Goal: Task Accomplishment & Management: Manage account settings

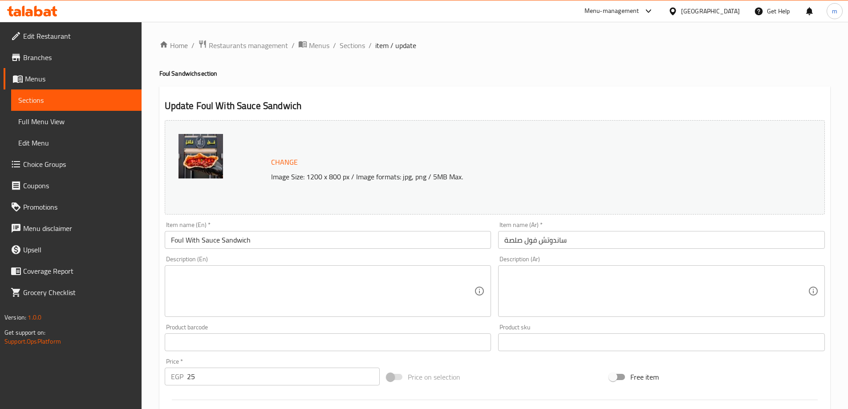
click at [254, 281] on textarea at bounding box center [322, 291] width 303 height 42
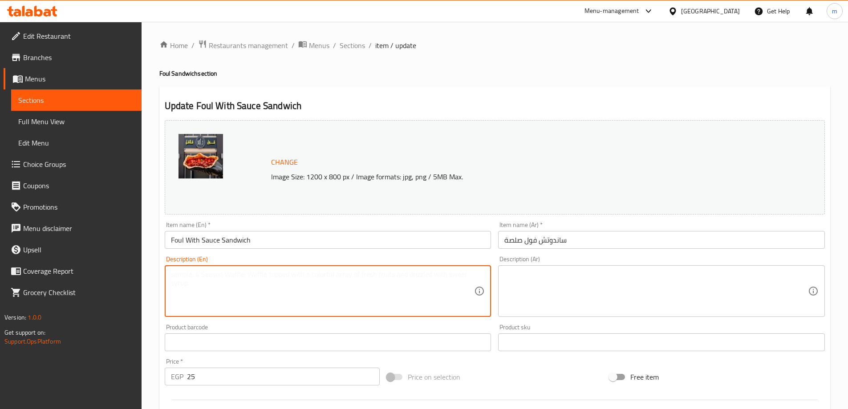
paste textarea "Rich foul blended with savory house sauces for an extra burst of flavor."
type textarea "Rich foul blended with savory house sauces for an extra burst of flavor."
click at [605, 290] on textarea at bounding box center [655, 291] width 303 height 42
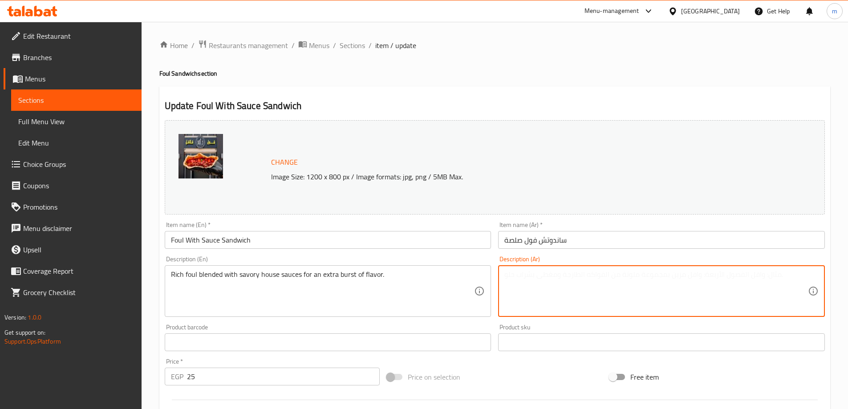
paste textarea "فول غني مخلوط مع صلصات منزلية لذيذة للحصول على نكهة إضافية."
click at [771, 280] on textarea "فول غني مخلوط مع صلصات منزلية لذيذة للحصول على نكهة إضافية." at bounding box center [655, 291] width 303 height 42
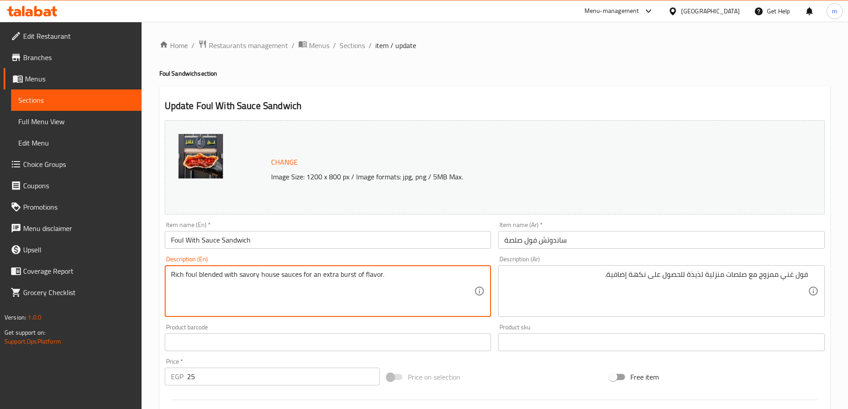
click at [346, 273] on textarea "Rich foul blended with savory house sauces for an extra burst of flavor." at bounding box center [322, 291] width 303 height 42
drag, startPoint x: 324, startPoint y: 277, endPoint x: 369, endPoint y: 283, distance: 45.7
click at [369, 283] on textarea "Rich foul blended with savory house sauces for an extra burst of flavor." at bounding box center [322, 291] width 303 height 42
click at [318, 283] on textarea "Rich foul blended with savory house sauces for an extra burst of flavor." at bounding box center [322, 291] width 303 height 42
click at [311, 274] on textarea "Rich foul blended with savory house sauces for an extra burst of flavor." at bounding box center [322, 291] width 303 height 42
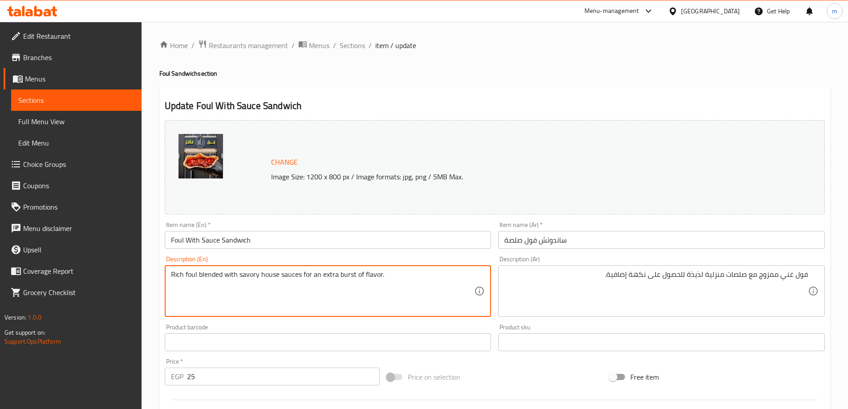
drag, startPoint x: 311, startPoint y: 274, endPoint x: 372, endPoint y: 274, distance: 61.9
click at [372, 274] on textarea "Rich foul blended with savory house sauces for an extra burst of flavor." at bounding box center [322, 291] width 303 height 42
drag, startPoint x: 351, startPoint y: 274, endPoint x: 350, endPoint y: 280, distance: 6.3
click at [350, 280] on textarea "Rich foul blended with savory house sauces for an extra burst of flavor." at bounding box center [322, 291] width 303 height 42
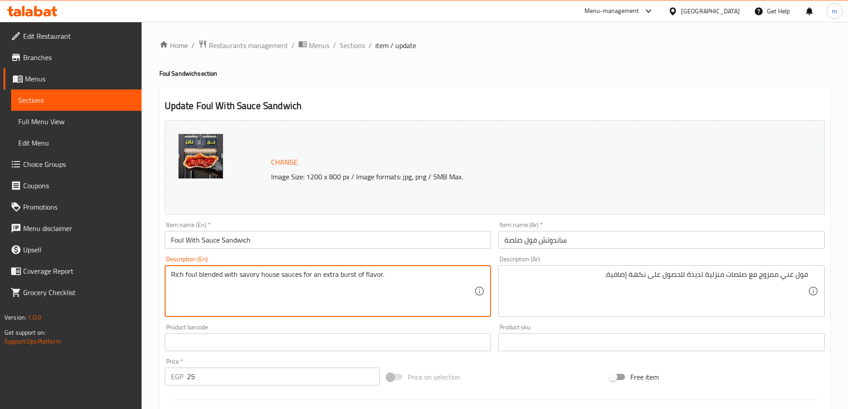
click at [320, 278] on textarea "Rich foul blended with savory house sauces for an extra burst of flavor." at bounding box center [322, 291] width 303 height 42
drag, startPoint x: 320, startPoint y: 278, endPoint x: 376, endPoint y: 273, distance: 55.8
click at [376, 273] on textarea "Rich foul blended with savory house sauces for an extra burst of flavor." at bounding box center [322, 291] width 303 height 42
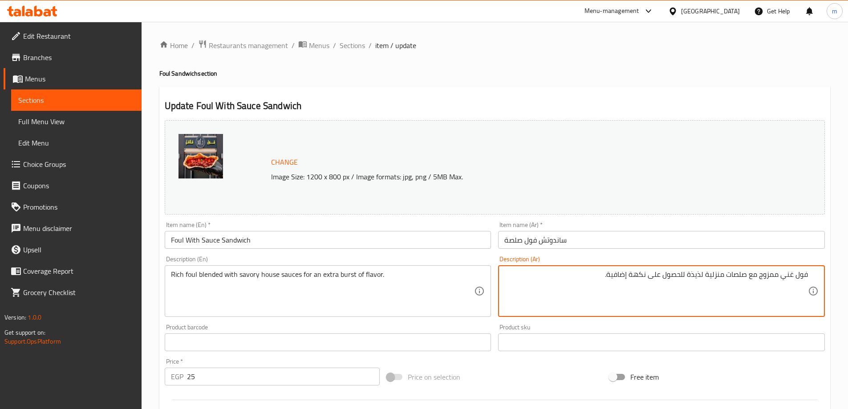
drag, startPoint x: 646, startPoint y: 275, endPoint x: 646, endPoint y: 287, distance: 12.0
click at [633, 277] on textarea "فول غني ممزوج مع صلصات منزلية لذيذة للحصول على بيرست نكهة إضافية." at bounding box center [655, 291] width 303 height 42
click at [601, 275] on textarea "فول غني ممزوج مع صلصات منزلية لذيذة للحصول على بيرست نكهة إضافية." at bounding box center [655, 291] width 303 height 42
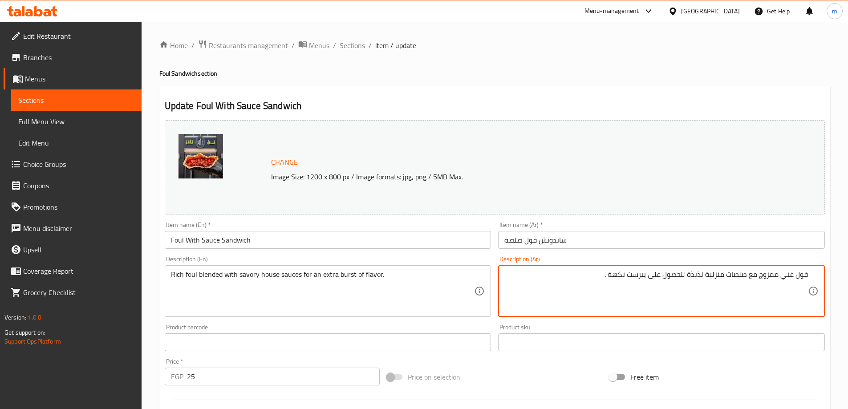
click at [632, 277] on textarea "فول غني ممزوج مع صلصات منزلية لذيذة للحصول على بيرست نكهة ." at bounding box center [655, 291] width 303 height 42
paste textarea "إضافية"
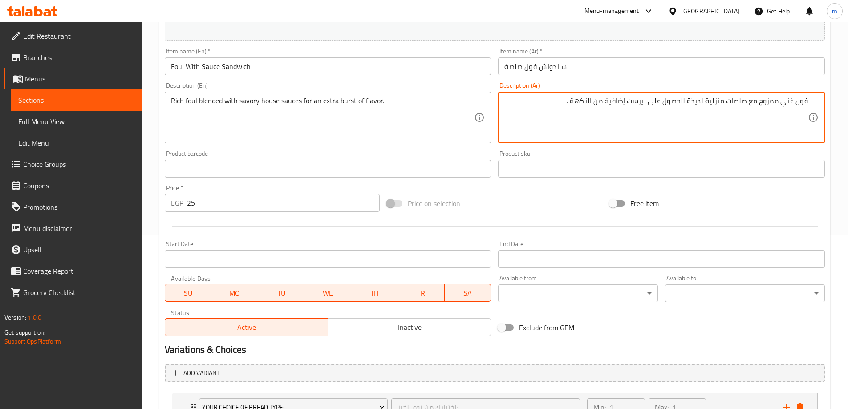
scroll to position [247, 0]
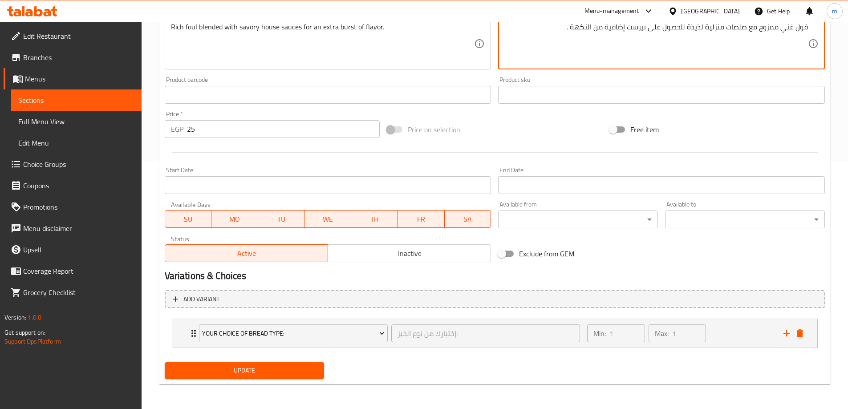
type textarea "فول غني ممزوج مع صلصات منزلية لذيذة للحصول على بيرست إضافية من النكهة ."
click at [289, 370] on span "Update" at bounding box center [245, 370] width 146 height 11
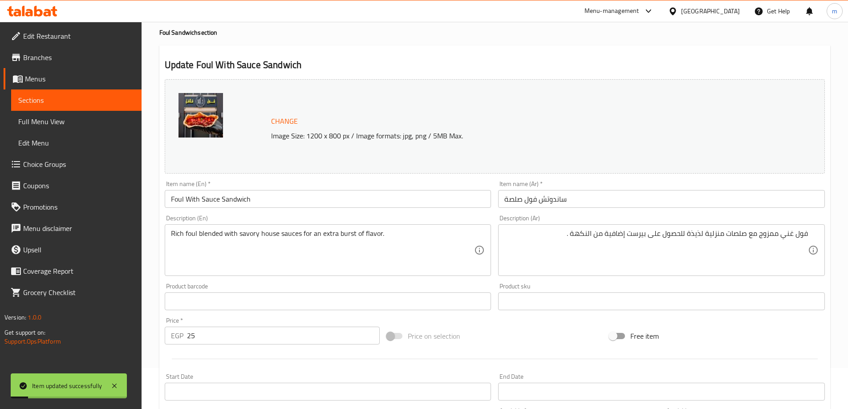
scroll to position [25, 0]
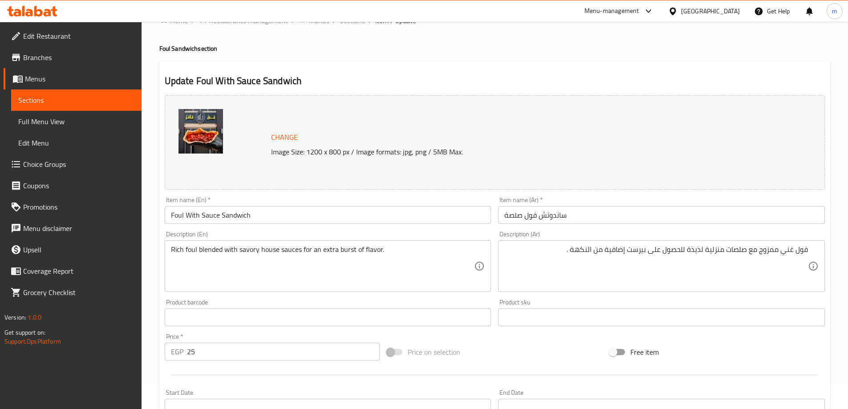
click at [56, 105] on link "Sections" at bounding box center [76, 99] width 130 height 21
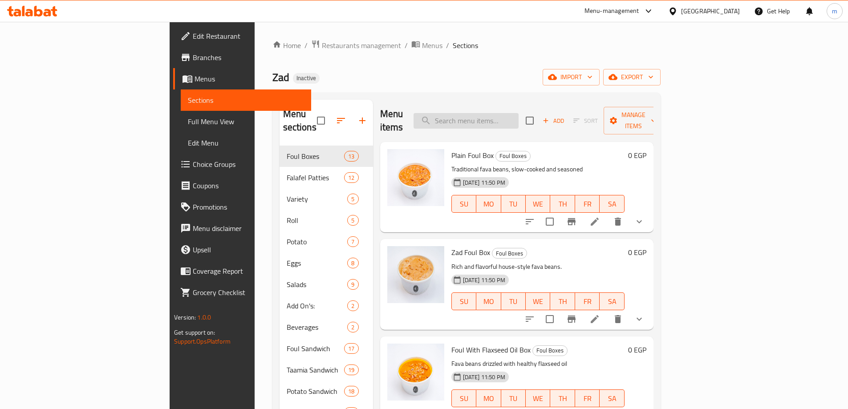
click at [510, 117] on input "search" at bounding box center [465, 121] width 105 height 16
paste input "● Foul With Pastrami Sandwich"
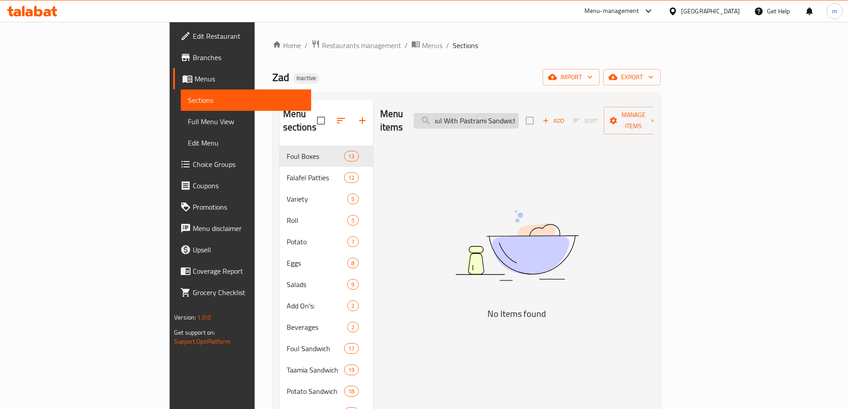
click at [501, 113] on input "● Foul With Pastrami Sandwich" at bounding box center [465, 121] width 105 height 16
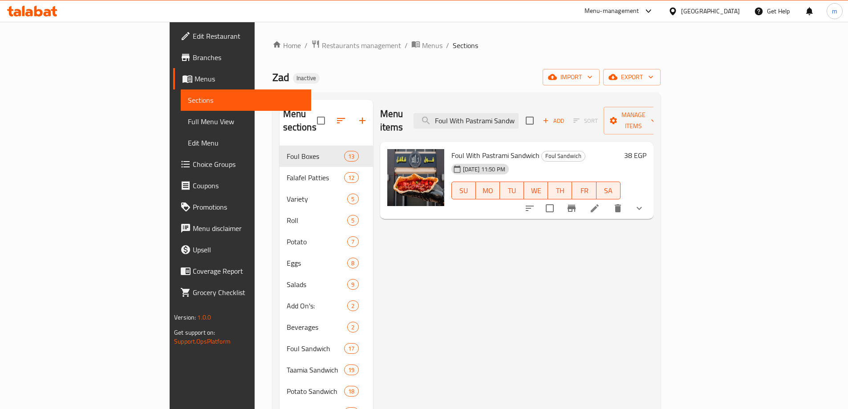
type input "Foul With Pastrami Sandwich"
click at [607, 200] on li at bounding box center [594, 208] width 25 height 16
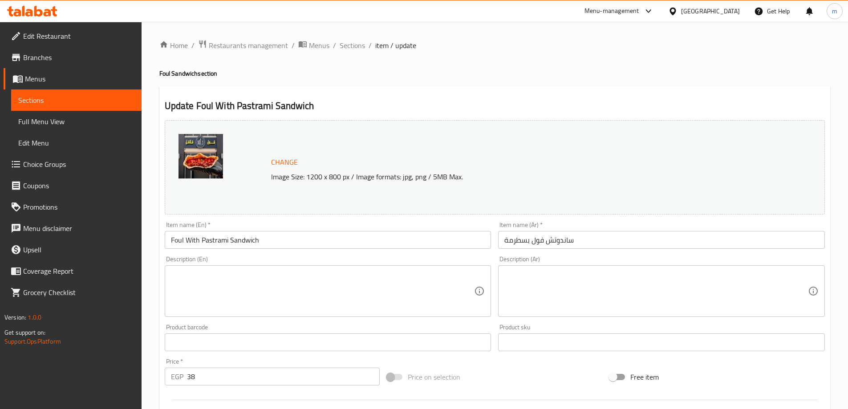
click at [262, 295] on textarea at bounding box center [322, 291] width 303 height 42
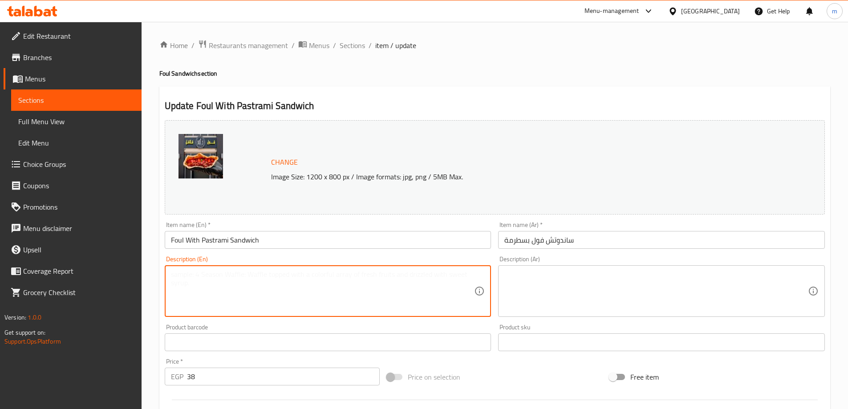
paste textarea "Creamy foul paired with smoky pastrami slices, adding a unique protein boost."
type textarea "Creamy foul paired with smoky pastrami slices, adding a unique protein boost."
click at [574, 280] on textarea at bounding box center [655, 291] width 303 height 42
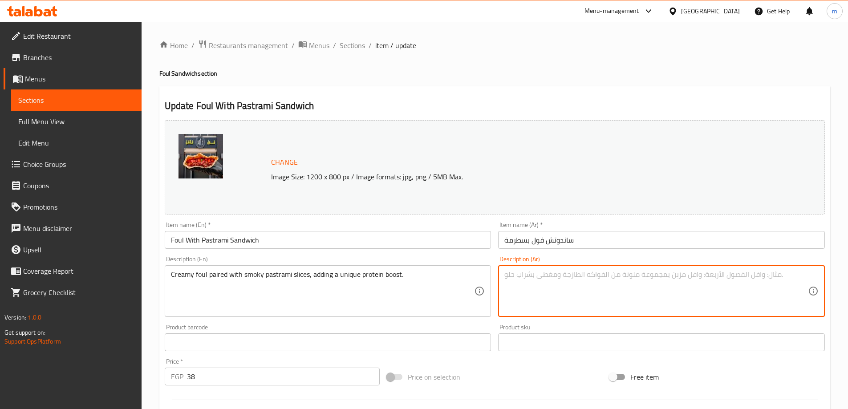
paste textarea "فول كريمي مع شرائح الباسترامي المدخنة، مما يضيف دفعة بروتين فريدة من نوعها."
click at [771, 278] on textarea "فول كريمي مع شرائح الباسترامي المدخنة، مما يضيف دفعة بروتين فريدة من نوعها." at bounding box center [655, 291] width 303 height 42
click at [596, 281] on textarea "[PERSON_NAME] مقترن مع شرائح بسطرمة مدخنة، مما يضيف دفعة بروتين فريدة." at bounding box center [655, 291] width 303 height 42
paste textarea "فريدة"
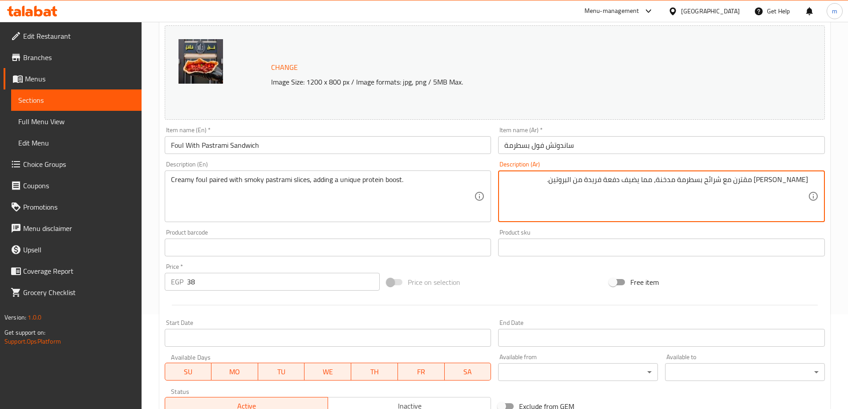
scroll to position [247, 0]
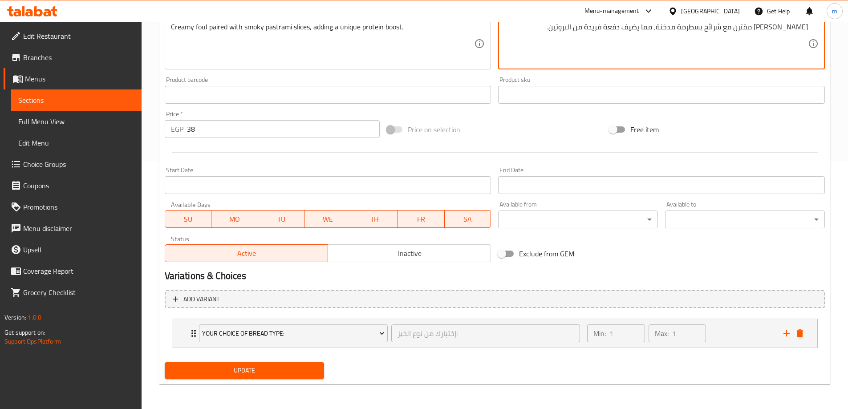
type textarea "[PERSON_NAME] مقترن مع شرائح بسطرمة مدخنة، مما يضيف دفعة فريدة من البروتين."
click at [291, 372] on span "Update" at bounding box center [245, 370] width 146 height 11
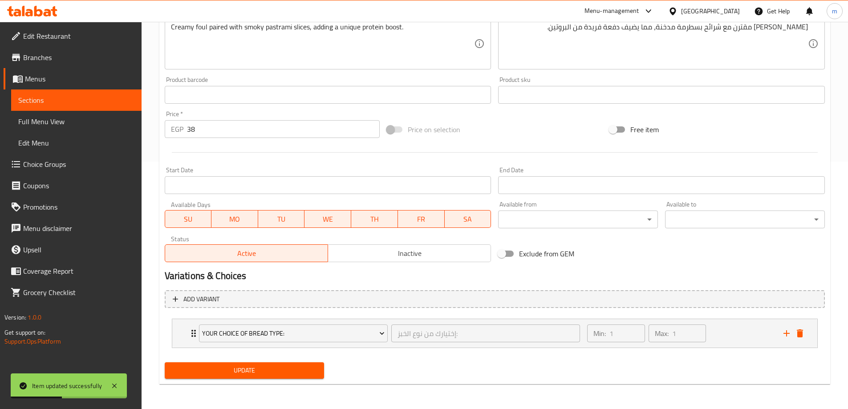
click at [97, 102] on span "Sections" at bounding box center [76, 100] width 116 height 11
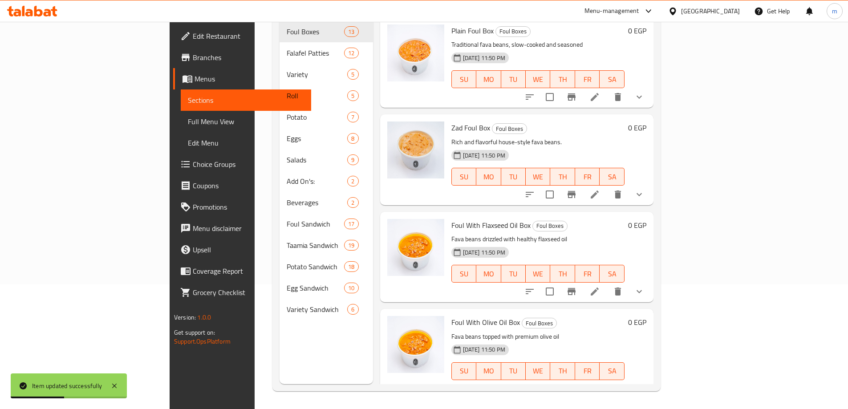
scroll to position [125, 0]
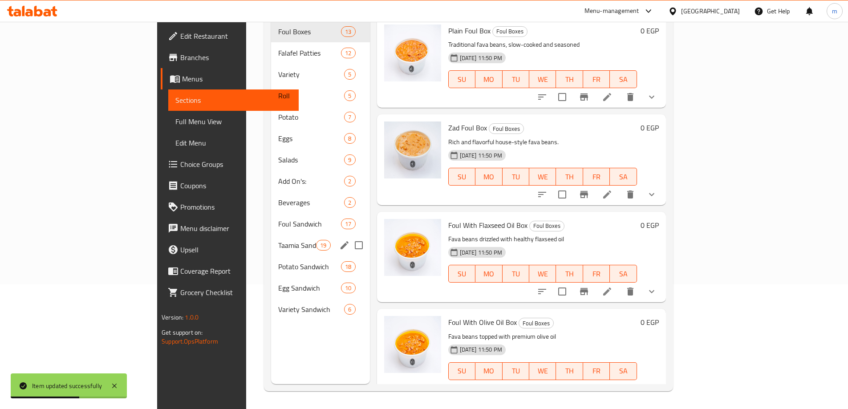
click at [271, 241] on div "Taamia Sandwich 19" at bounding box center [320, 245] width 99 height 21
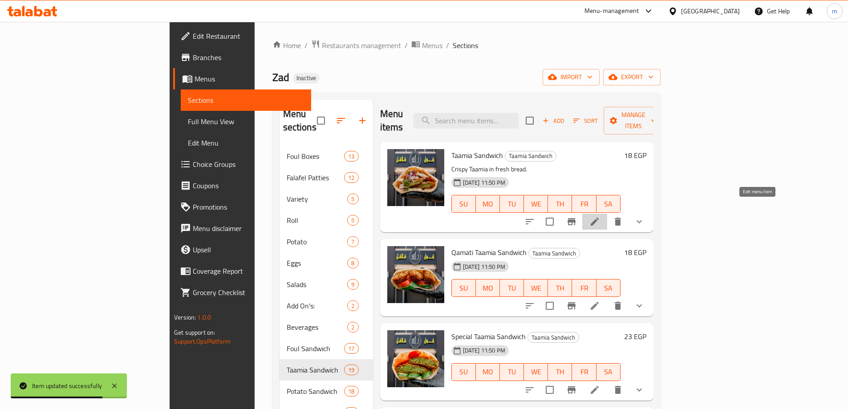
click at [600, 216] on icon at bounding box center [594, 221] width 11 height 11
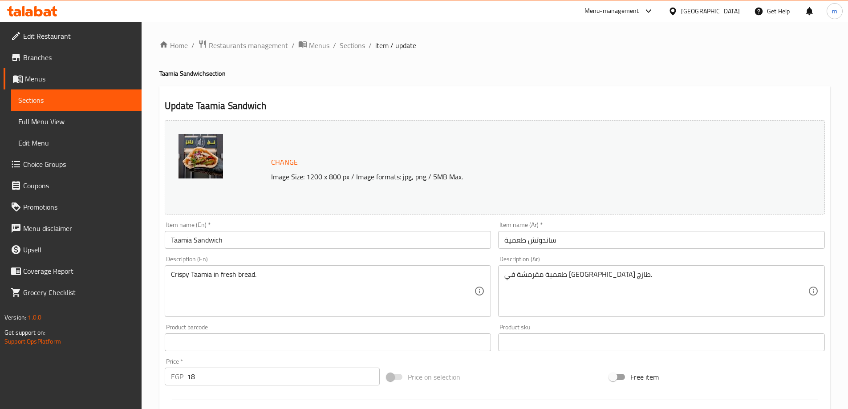
click at [59, 109] on link "Sections" at bounding box center [76, 99] width 130 height 21
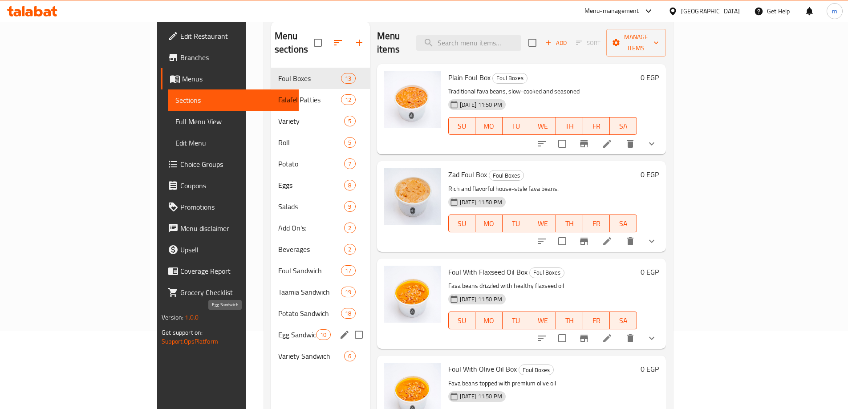
scroll to position [125, 0]
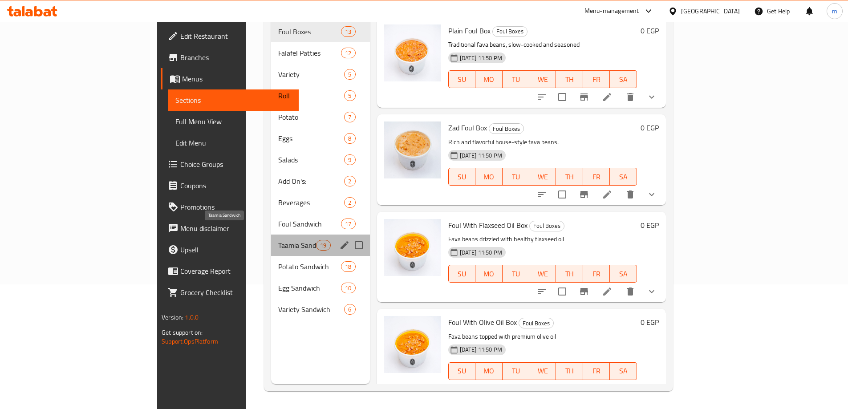
click at [278, 240] on span "Taamia Sandwich" at bounding box center [297, 245] width 38 height 11
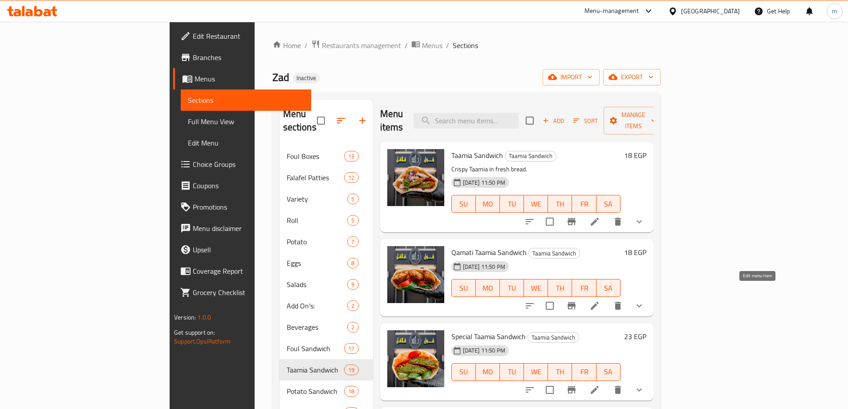
click at [600, 300] on icon at bounding box center [594, 305] width 11 height 11
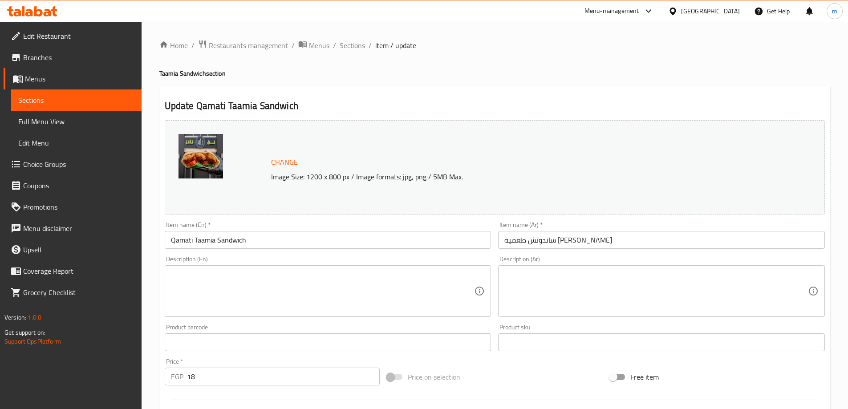
click at [302, 315] on div "Description (En)" at bounding box center [328, 291] width 327 height 52
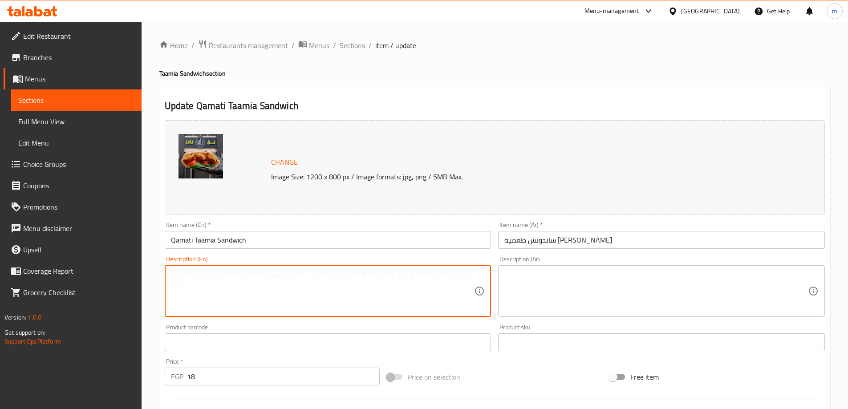
paste textarea "Freshly fried falafel (taamia) prepared in the Qamati style with authentic seas…"
type textarea "Freshly fried falafel (taamia) prepared in the Qamati style with authentic seas…"
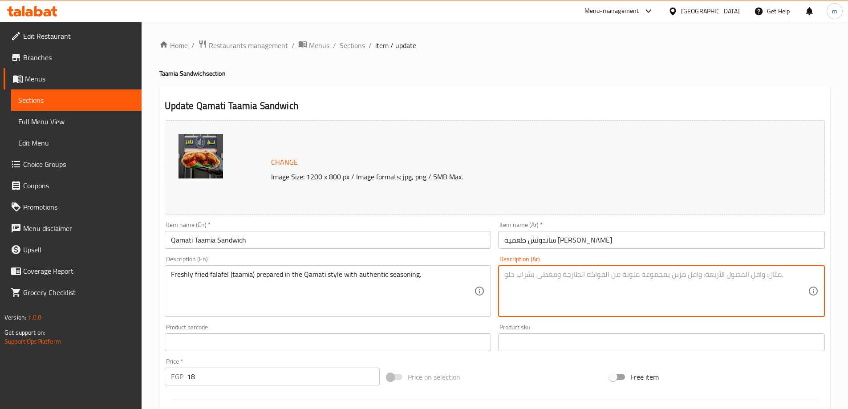
click at [651, 293] on textarea at bounding box center [655, 291] width 303 height 42
paste textarea "فلافل (طعمية) مقلية طازجة محضرة على الطريقة القماطية مع توابل أصلية."
type textarea "فلافل (طعمية) مقلية طازجة محضرة على الطريقة القماطية مع توابل أصلية."
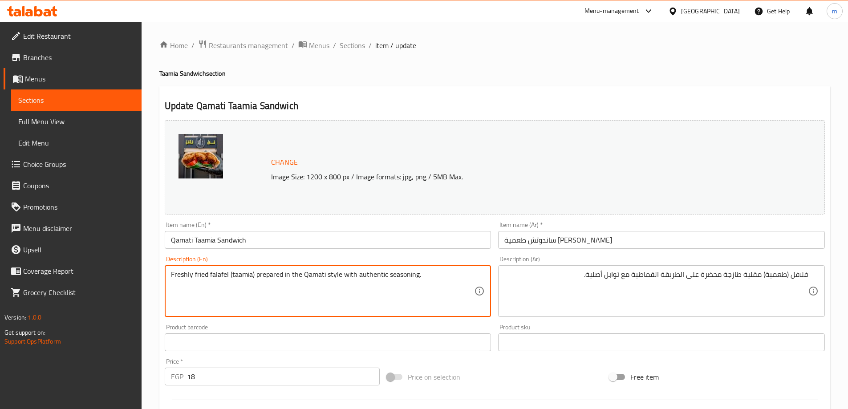
click at [372, 275] on textarea "Freshly fried falafel (taamia) prepared in the Qamati style with authentic seas…" at bounding box center [322, 291] width 303 height 42
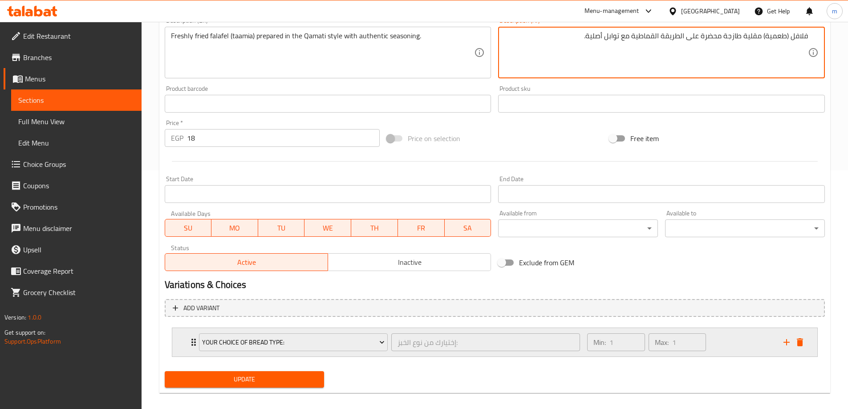
scroll to position [247, 0]
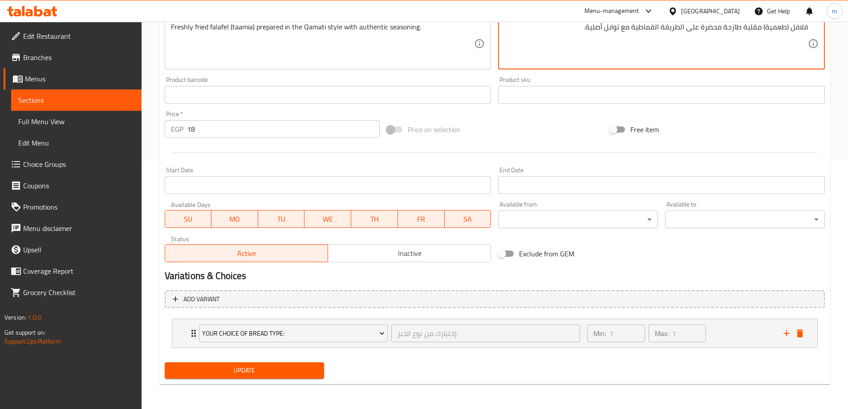
click at [287, 369] on span "Update" at bounding box center [245, 370] width 146 height 11
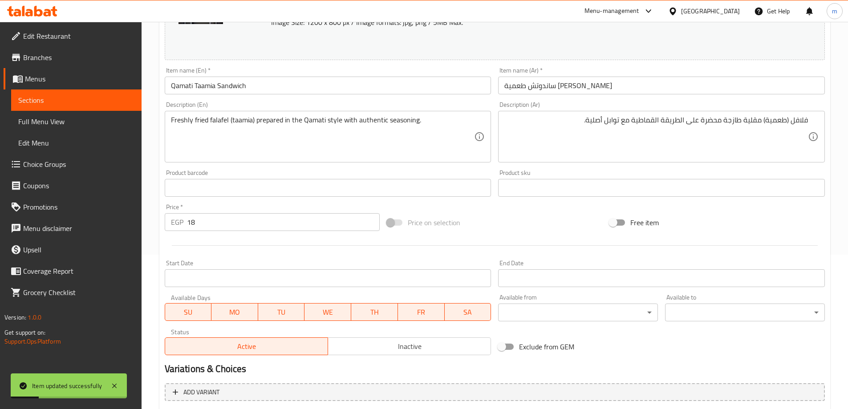
scroll to position [0, 0]
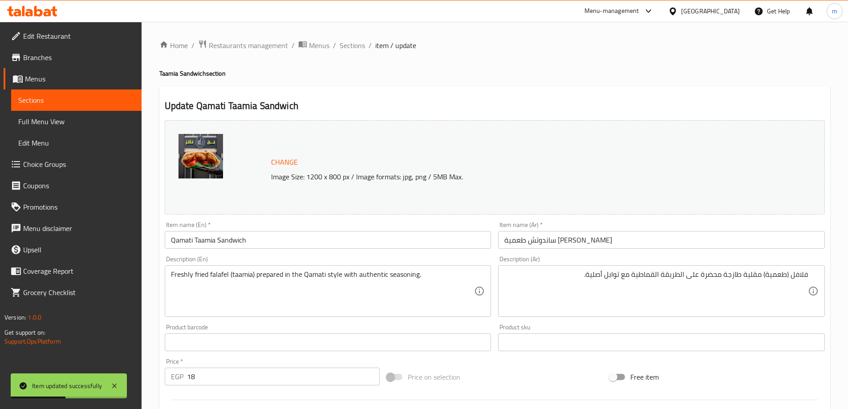
click at [112, 106] on link "Sections" at bounding box center [76, 99] width 130 height 21
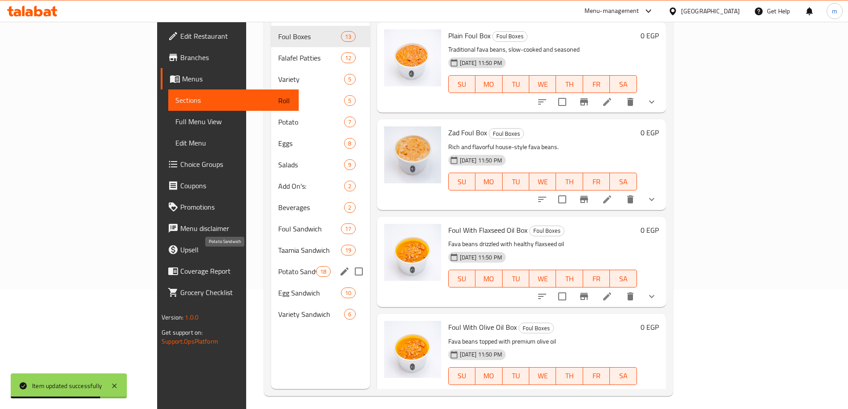
scroll to position [125, 0]
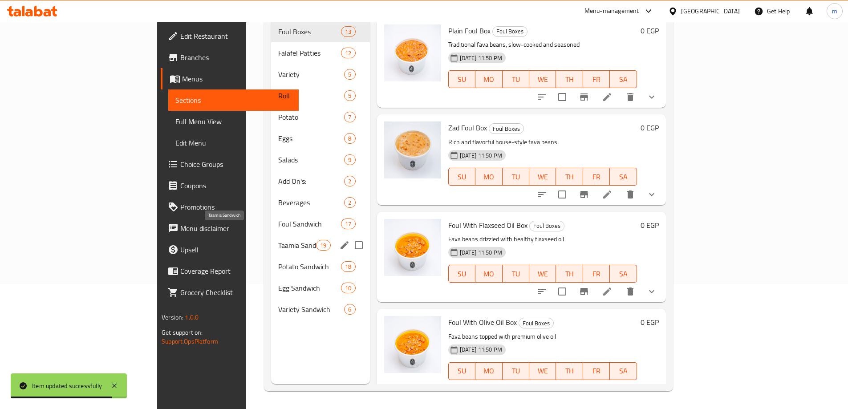
click at [278, 240] on span "Taamia Sandwich" at bounding box center [297, 245] width 38 height 11
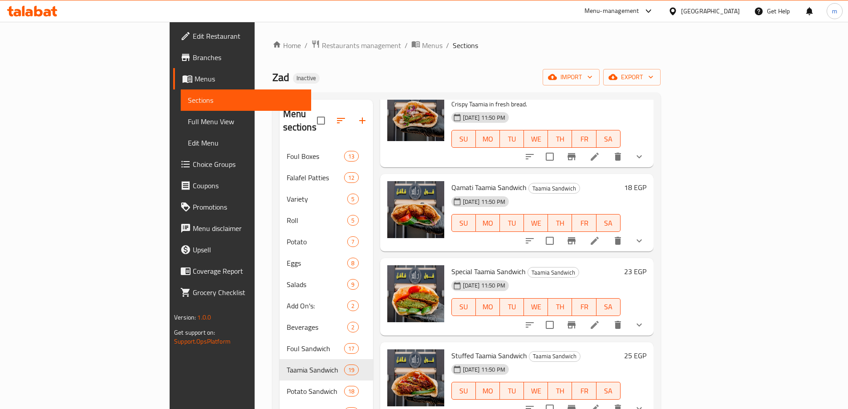
scroll to position [133, 0]
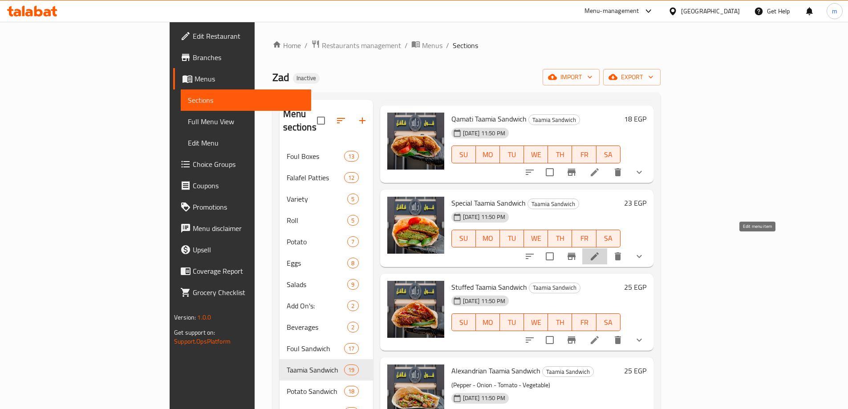
click at [600, 251] on icon at bounding box center [594, 256] width 11 height 11
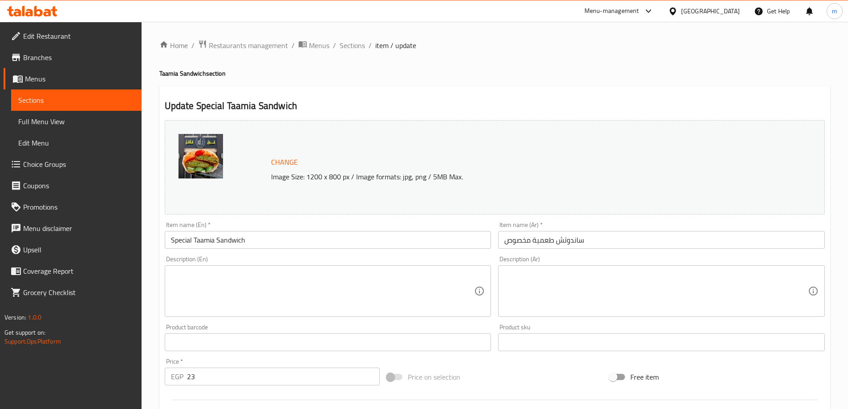
click at [277, 302] on textarea at bounding box center [322, 291] width 303 height 42
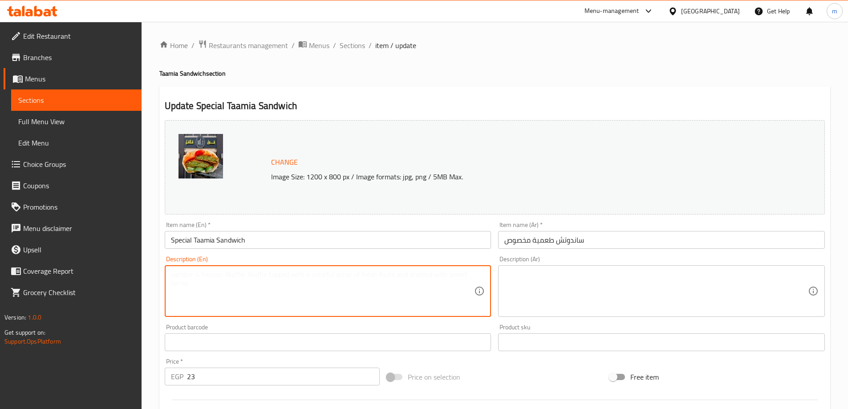
paste textarea "rich version of the traditional taamia sandwich with a unique house recipe."
type textarea "rich version of the traditional taamia sandwich with a unique house recipe."
click at [573, 278] on textarea at bounding box center [655, 291] width 303 height 42
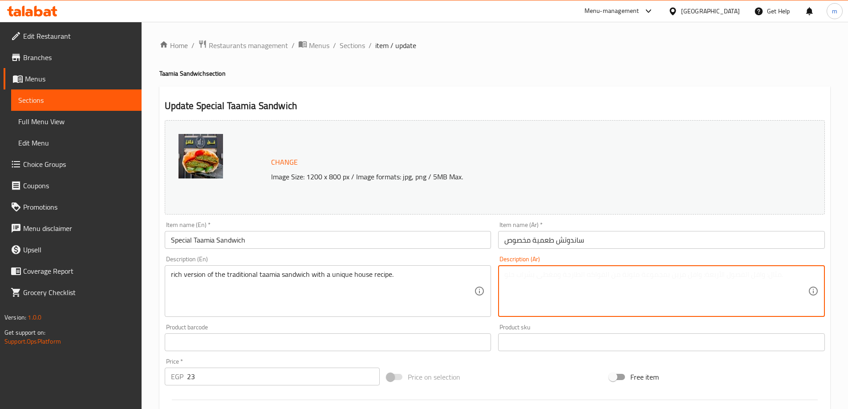
paste textarea "نسخة غنية من ساندويتش الطعمية التقليدي مع وصفة منزلية فريدة من نوعها."
click at [764, 277] on textarea "فيرجن غنية من ساندويتش الطعمية التقليدي مع وصفة منزلية فريدة من نوعها." at bounding box center [655, 291] width 303 height 42
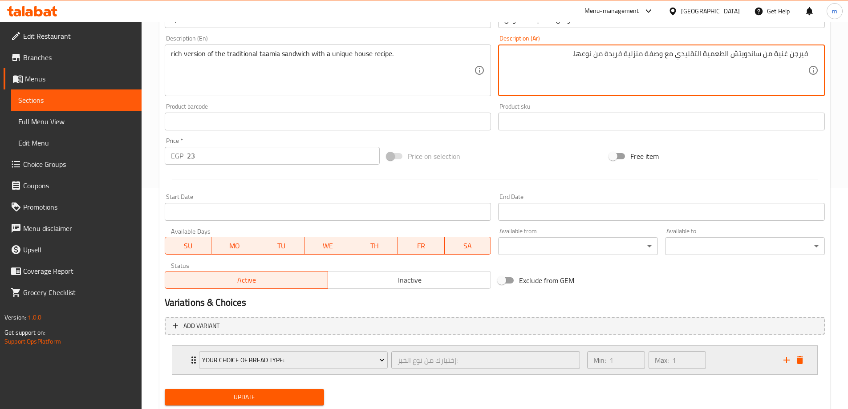
scroll to position [222, 0]
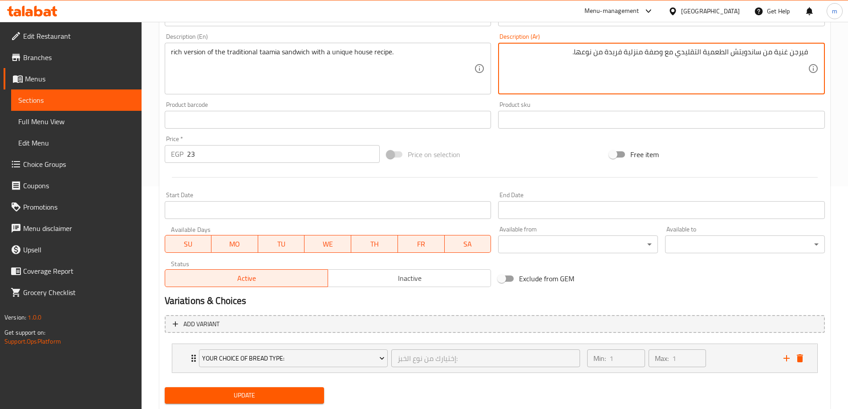
click at [245, 392] on span "Update" at bounding box center [245, 395] width 146 height 11
drag, startPoint x: 577, startPoint y: 53, endPoint x: 598, endPoint y: 53, distance: 20.9
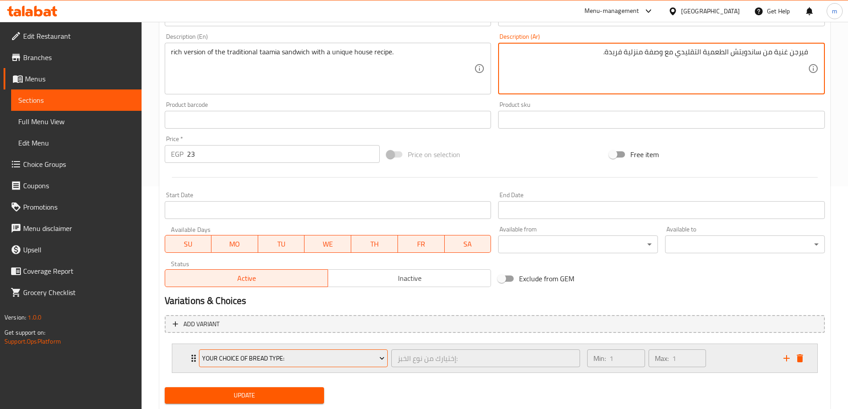
scroll to position [247, 0]
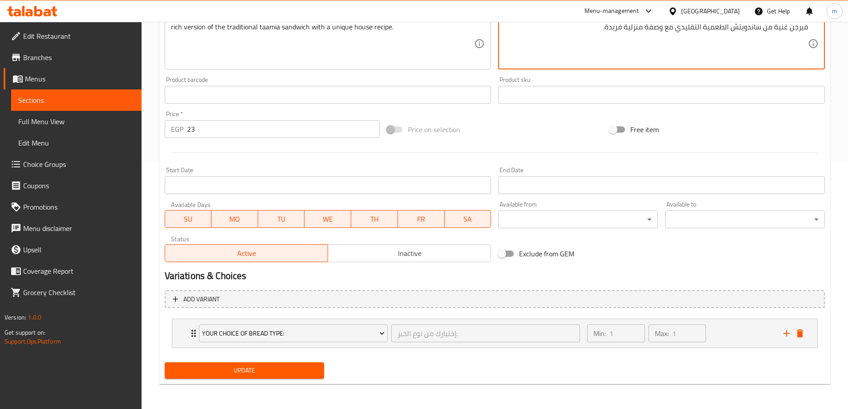
type textarea "فيرجن غنية من ساندويتش الطعمية التقليدي مع وصفة منزلية فريدة."
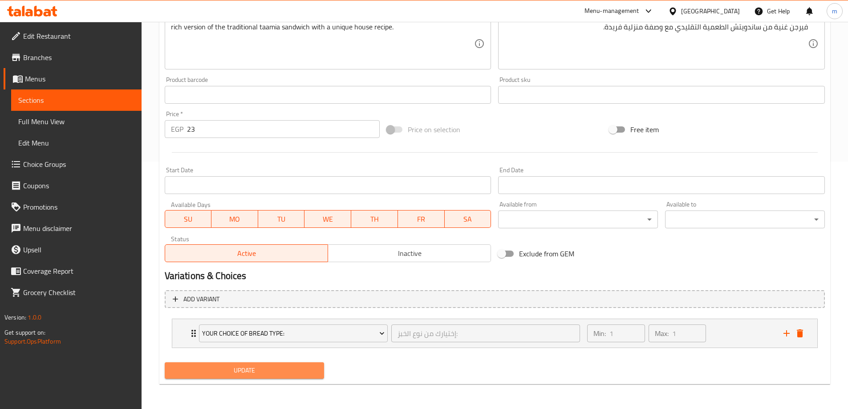
click at [282, 372] on span "Update" at bounding box center [245, 370] width 146 height 11
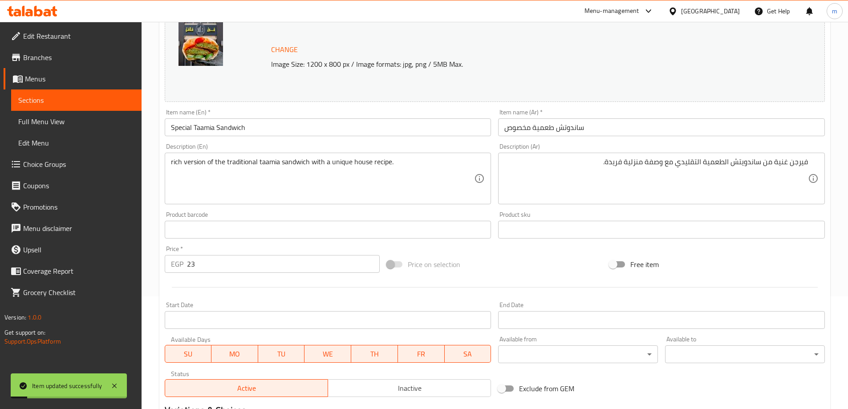
scroll to position [0, 0]
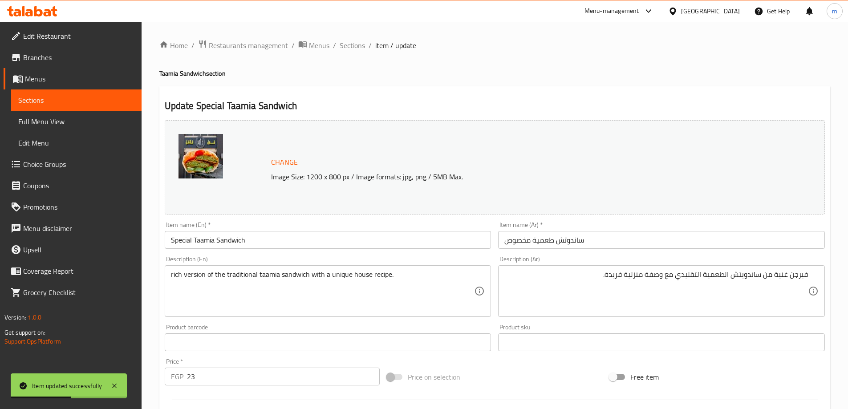
click at [69, 101] on span "Sections" at bounding box center [76, 100] width 116 height 11
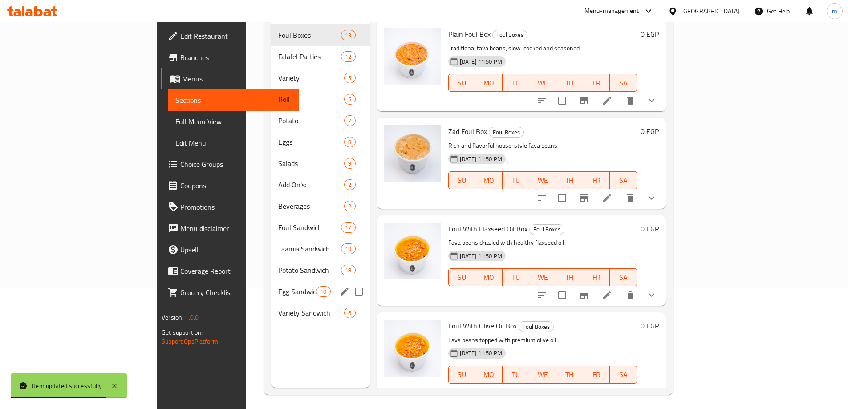
scroll to position [125, 0]
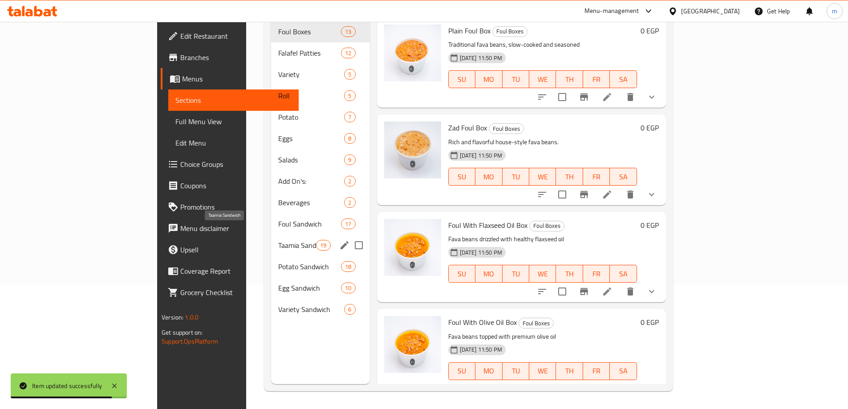
click at [278, 240] on span "Taamia Sandwich" at bounding box center [297, 245] width 38 height 11
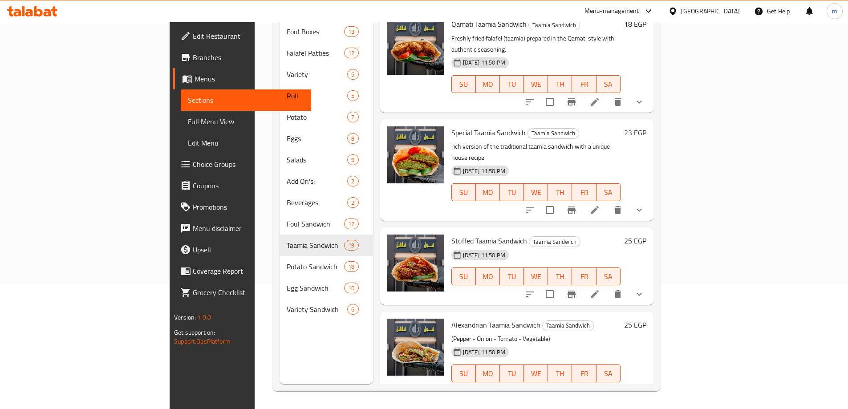
scroll to position [133, 0]
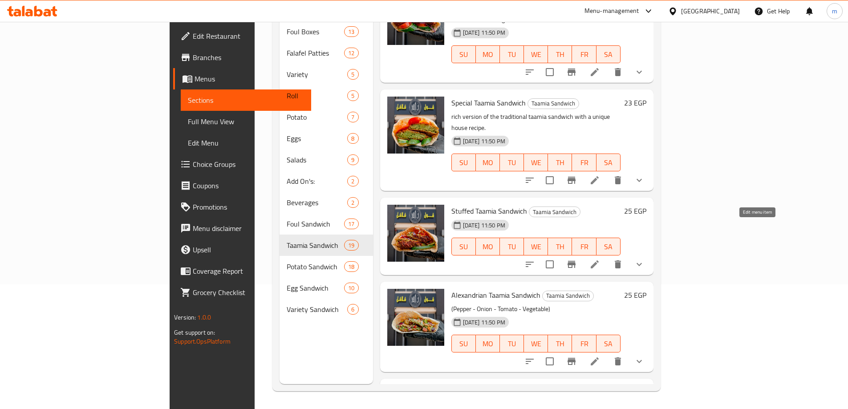
click at [600, 259] on icon at bounding box center [594, 264] width 11 height 11
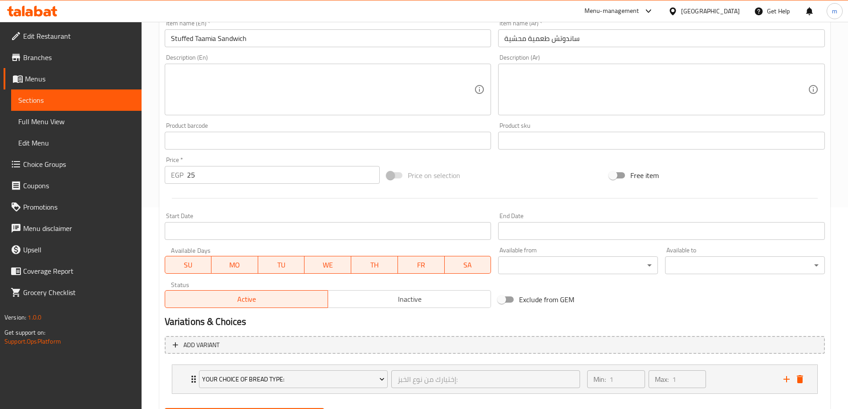
scroll to position [158, 0]
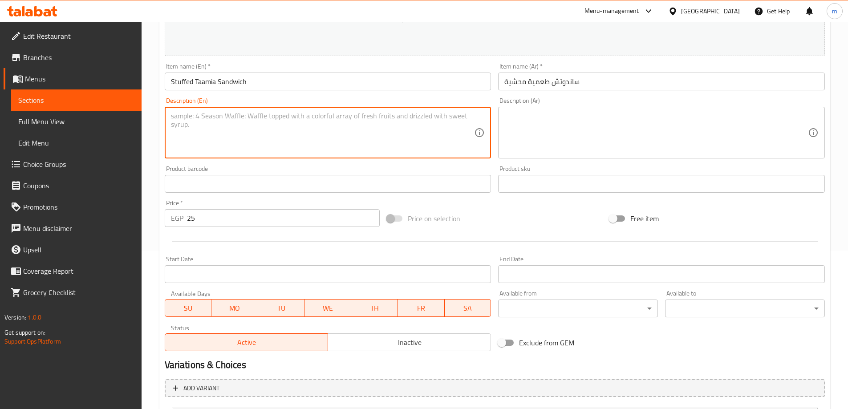
click at [386, 136] on textarea at bounding box center [322, 133] width 303 height 42
paste textarea "Crispy falafel stuffed with flavorful fillings, served in fresh bread."
type textarea "Crispy falafel stuffed with flavorful fillings, served in fresh bread."
click at [611, 156] on div "Description (Ar)" at bounding box center [661, 133] width 327 height 52
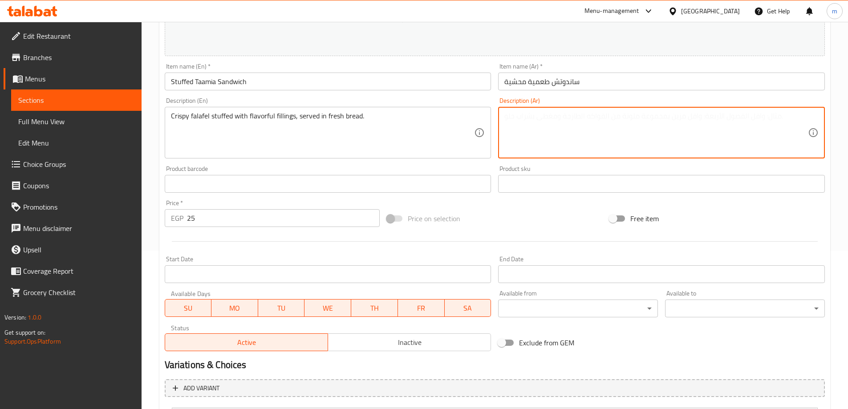
paste textarea "فلافل مقرمشة محشوة بحشوات لذيذة، تقدم في خبز طازج."
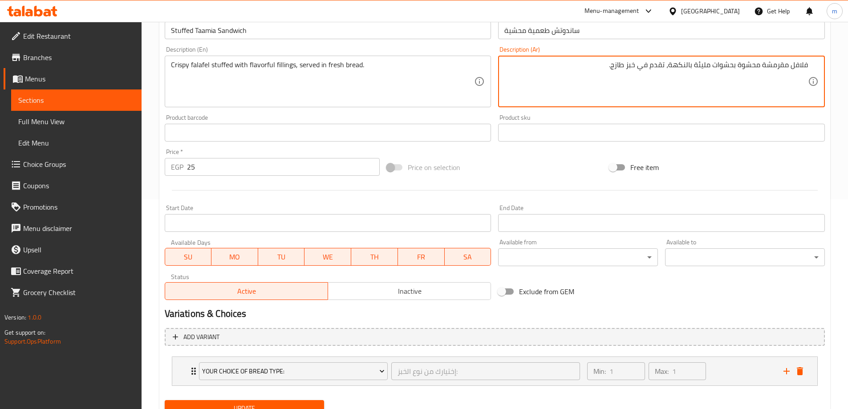
scroll to position [247, 0]
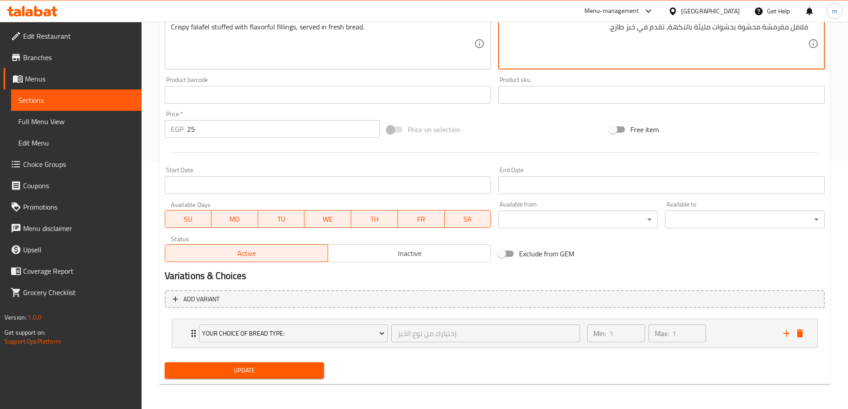
type textarea "فلافل مقرمشة محشوة بحشوات مليئة بالنكهة، تقدم في خبز طازج."
click at [255, 376] on span "Update" at bounding box center [245, 370] width 146 height 11
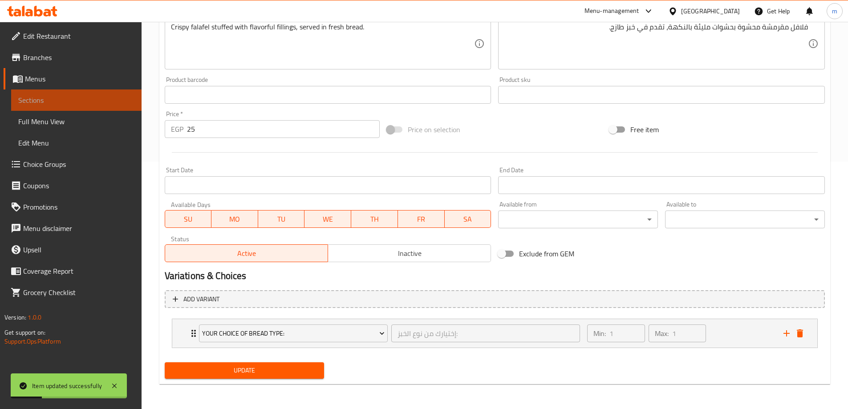
click at [89, 103] on span "Sections" at bounding box center [76, 100] width 116 height 11
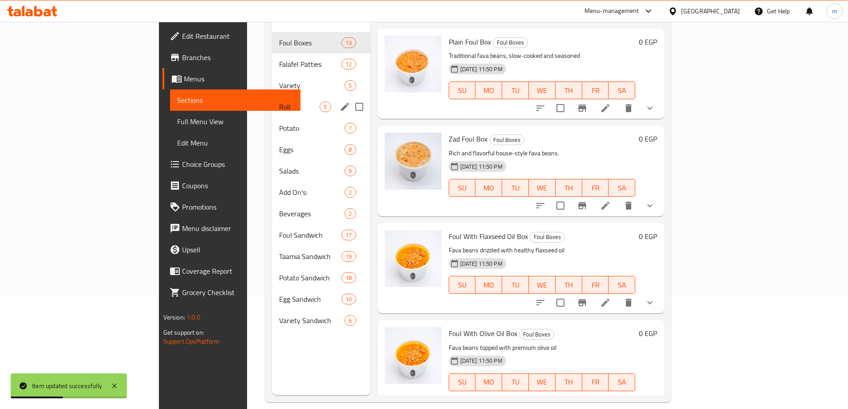
scroll to position [125, 0]
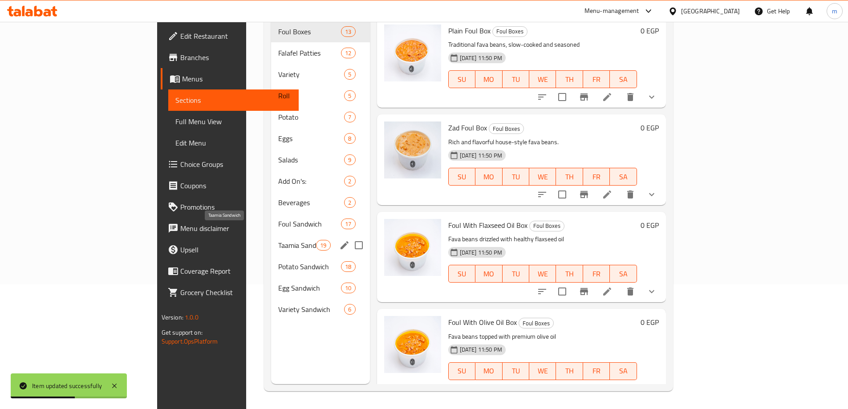
click at [278, 240] on span "Taamia Sandwich" at bounding box center [297, 245] width 38 height 11
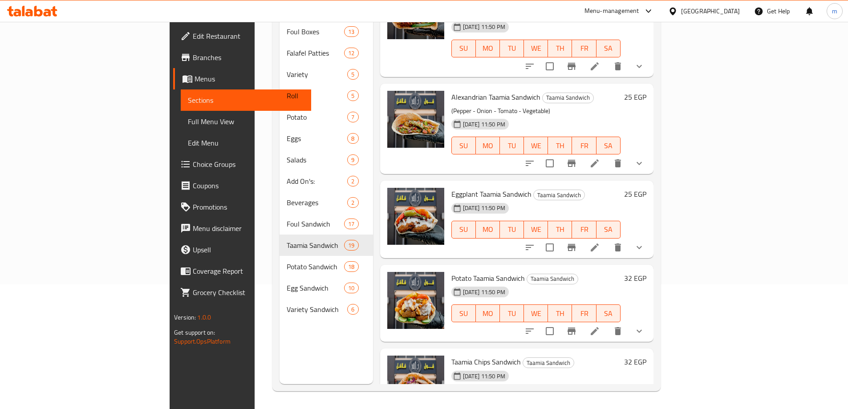
scroll to position [445, 0]
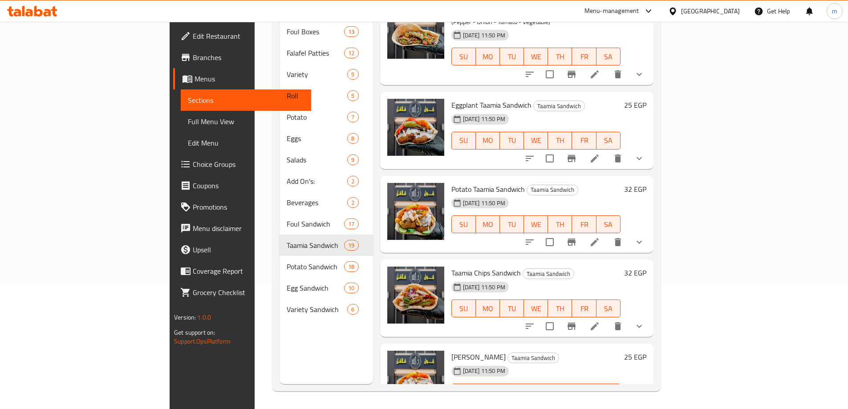
click at [607, 150] on li at bounding box center [594, 158] width 25 height 16
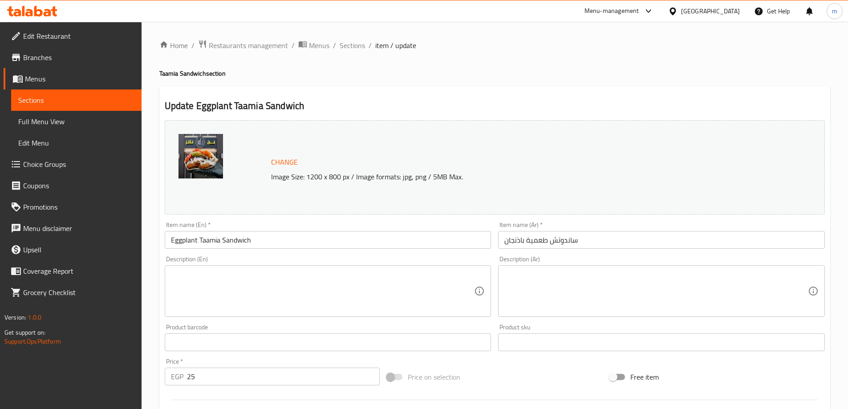
click at [347, 290] on textarea at bounding box center [322, 291] width 303 height 42
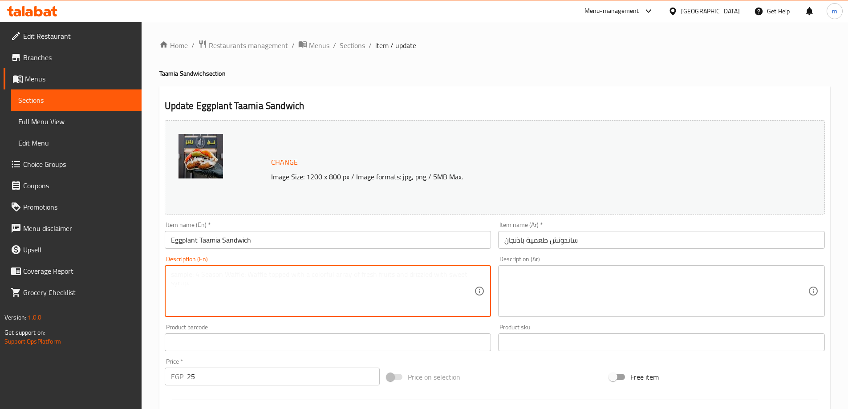
paste textarea "A delicious mix of falafel with smoky fried eggplant slices."
type textarea "A delicious mix of falafel with smoky fried eggplant slices."
click at [519, 274] on textarea at bounding box center [655, 291] width 303 height 42
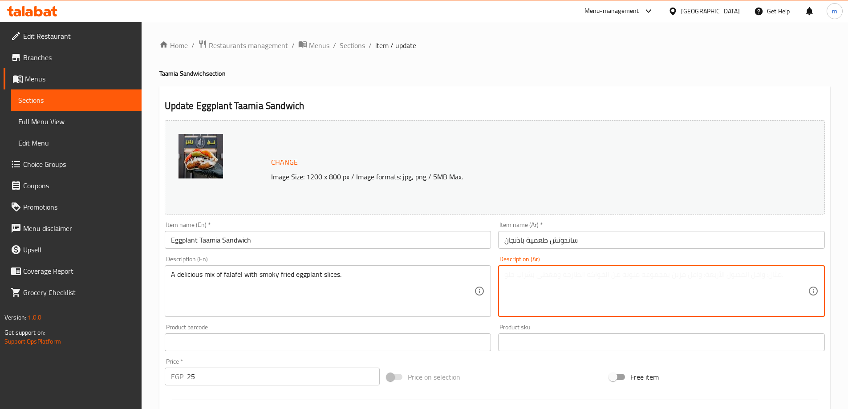
paste textarea "مزيج لذيذ من الفلافل مع شرائح الباذنجان المقلية المدخنة."
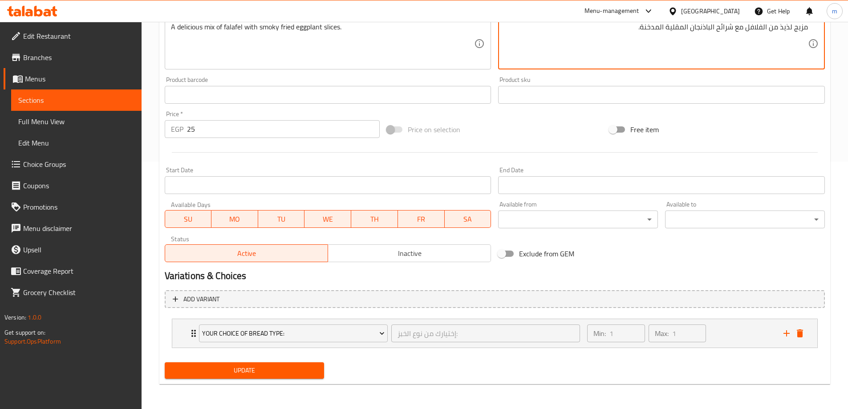
type textarea "مزيج لذيذ من الفلافل مع شرائح الباذنجان المقلية المدخنة."
click at [285, 367] on span "Update" at bounding box center [245, 370] width 146 height 11
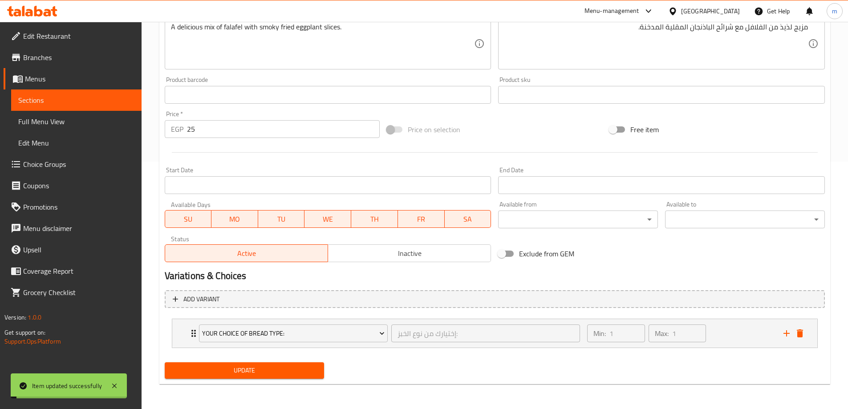
click at [69, 103] on span "Sections" at bounding box center [76, 100] width 116 height 11
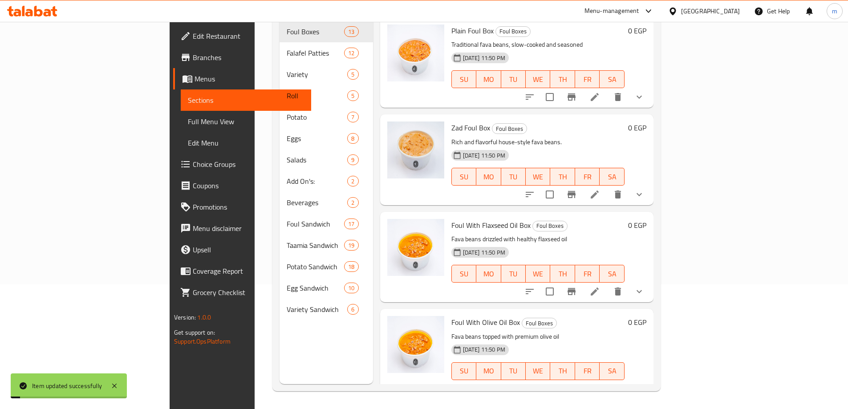
scroll to position [125, 0]
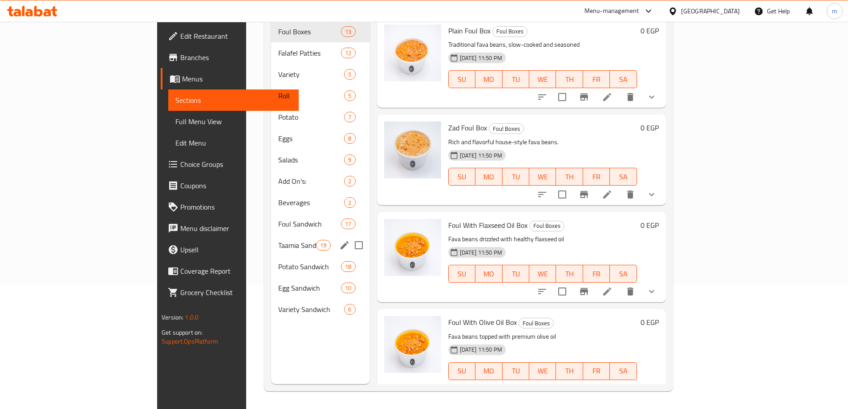
click at [278, 240] on span "Taamia Sandwich" at bounding box center [297, 245] width 38 height 11
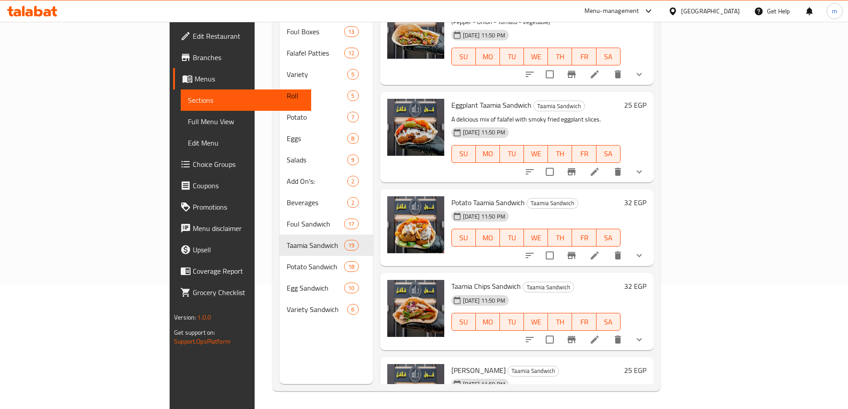
scroll to position [400, 0]
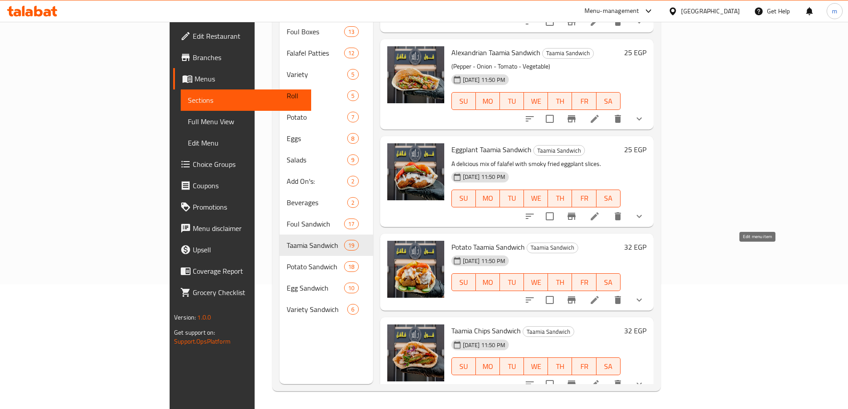
click at [599, 296] on icon at bounding box center [594, 300] width 8 height 8
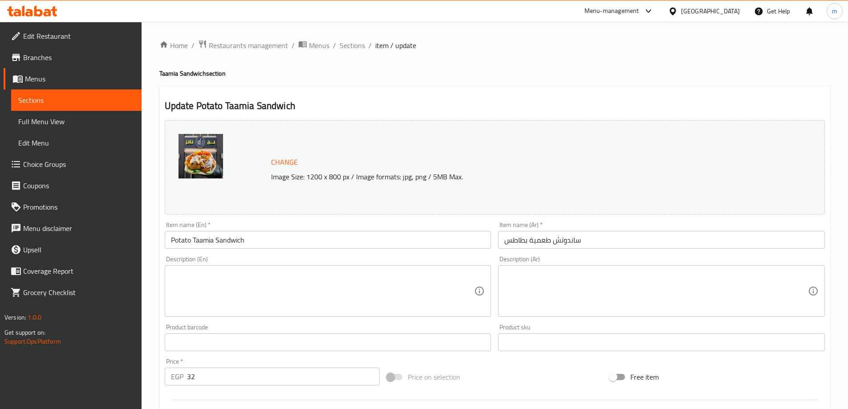
click at [347, 283] on textarea at bounding box center [322, 291] width 303 height 42
paste textarea "طعمية مقرمشة مع شرائح البطاطس الذهبية للحصول على وجبة مشبعة."
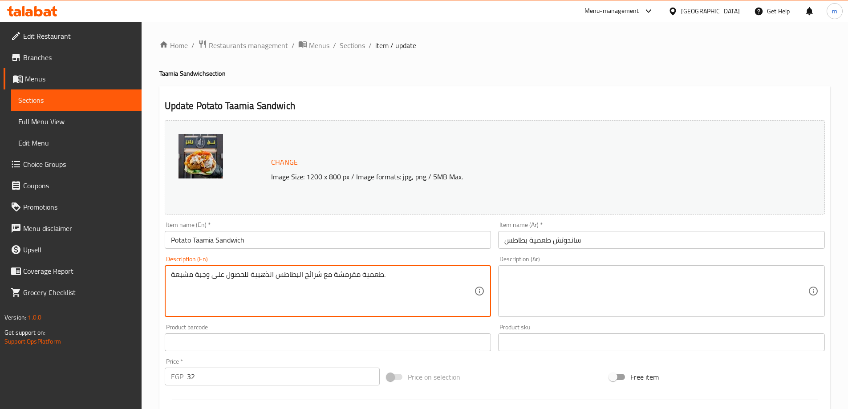
type textarea "طعمية مقرمشة مع شرائح البطاطس الذهبية للحصول على وجبة مشبعة."
click at [539, 289] on textarea at bounding box center [655, 291] width 303 height 42
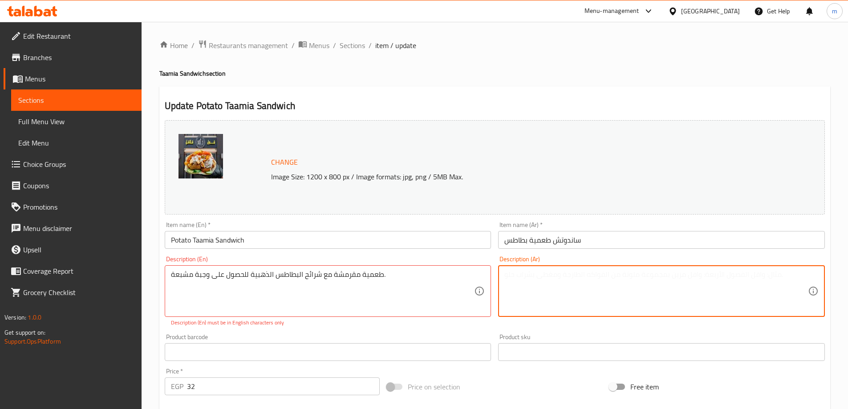
paste textarea "طعمية مقرمشة مع شرائح البطاطس الذهبية للحصول على وجبة مشبعة."
type textarea "طعمية مقرمشة مع شرائح البطاطس الذهبية للحصول على وجبة مشبعة."
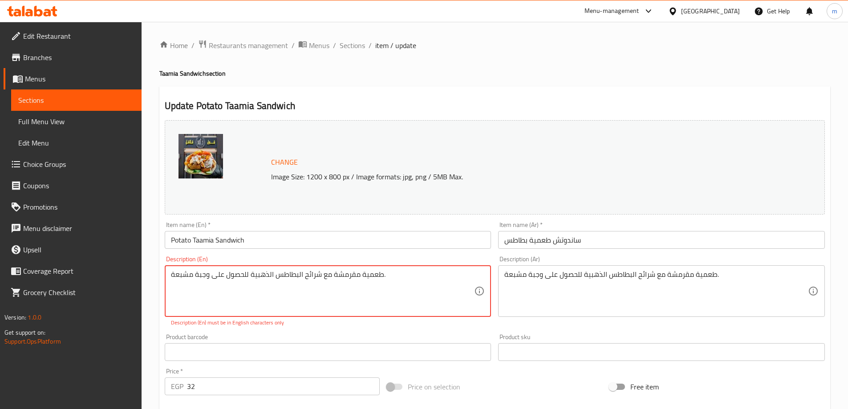
click at [341, 280] on textarea "طعمية مقرمشة مع شرائح البطاطس الذهبية للحصول على وجبة مشبعة." at bounding box center [322, 291] width 303 height 42
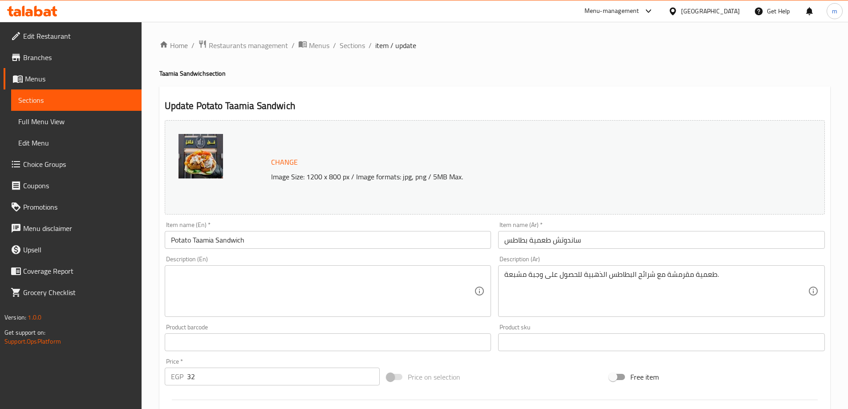
click at [300, 303] on textarea at bounding box center [322, 291] width 303 height 42
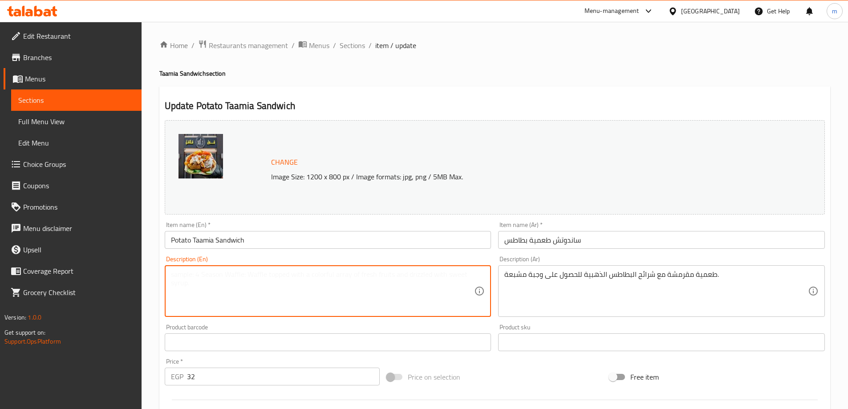
paste textarea "Taamia paired with crispy golden potato slices for a filling bite."
type textarea "Taamia paired with crispy golden potato slices for a filling bite."
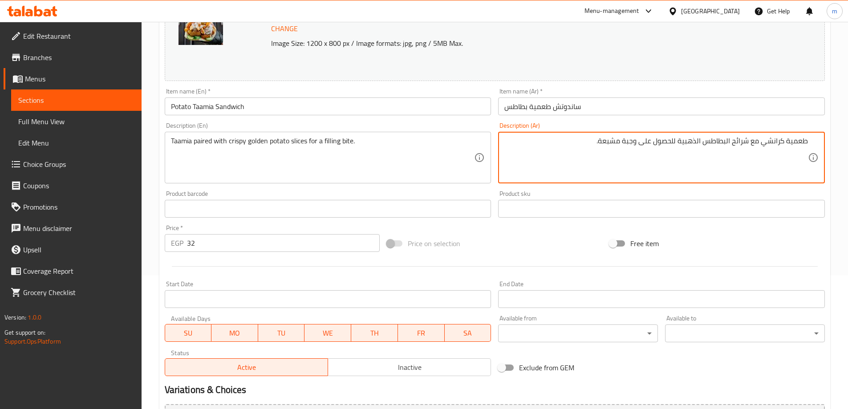
scroll to position [89, 0]
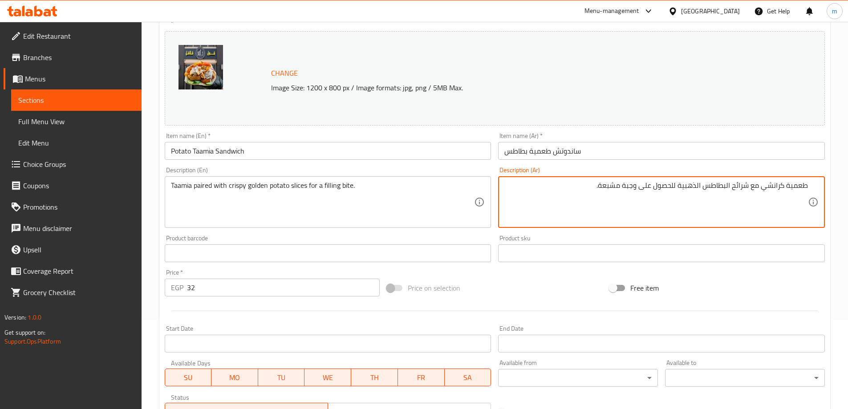
click at [767, 189] on textarea "طعمية كرانشي مع شرائح البطاطس الذهبية للحصول على وجبة مشبعة." at bounding box center [655, 202] width 303 height 42
click at [766, 188] on textarea "طعمية مقترن مع شرائح البطاطس الذهبية للحصول على وجبة مشبعة." at bounding box center [655, 202] width 303 height 42
click at [683, 189] on textarea "طعمية مقترنة مع شرائح البطاطس الذهبية للحصول على وجبة مشبعة." at bounding box center [655, 202] width 303 height 42
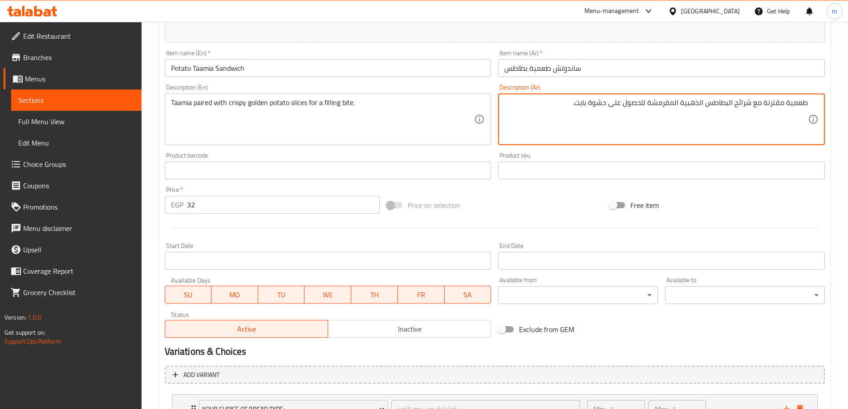
scroll to position [247, 0]
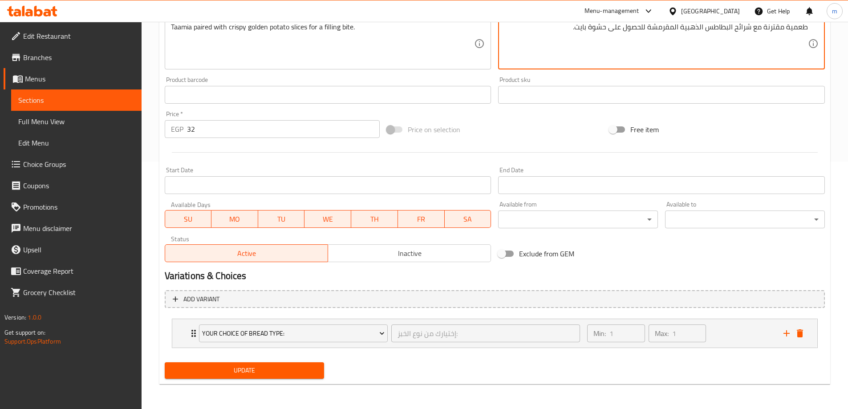
type textarea "طعمية مقترنة مع شرائح البطاطس الذهبية المقرمشة للحصول على حشوة بايت."
click at [263, 368] on span "Update" at bounding box center [245, 370] width 146 height 11
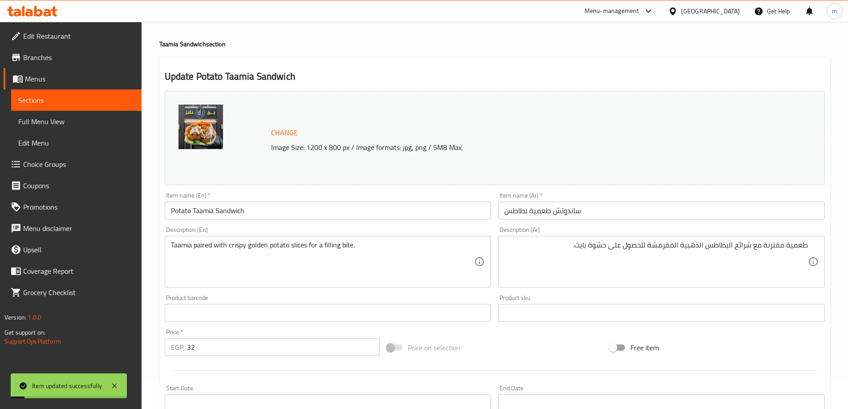
scroll to position [0, 0]
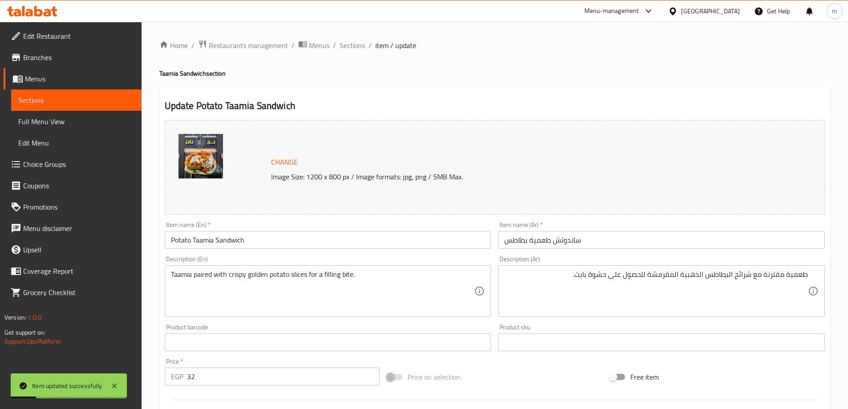
click at [81, 97] on span "Sections" at bounding box center [76, 100] width 116 height 11
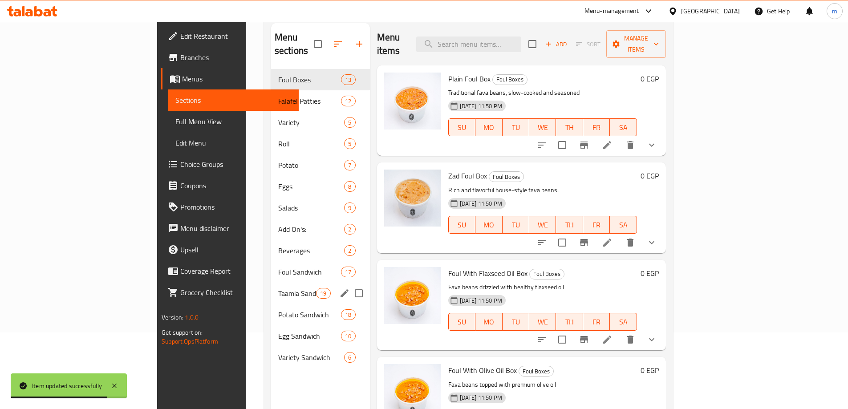
scroll to position [125, 0]
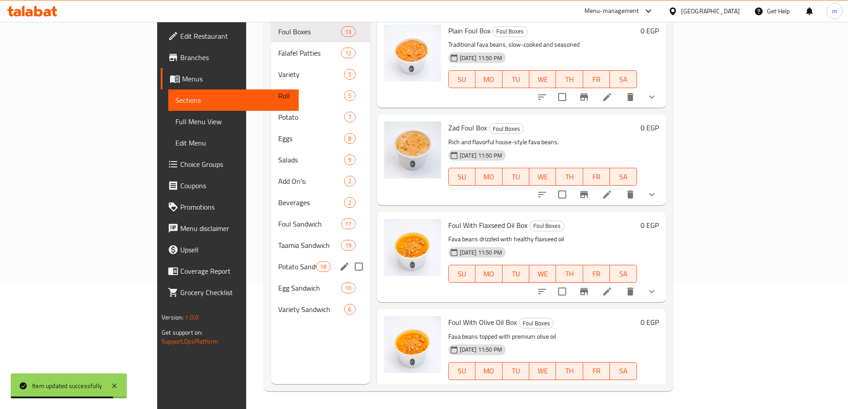
click at [271, 260] on div "Potato Sandwich 18" at bounding box center [320, 266] width 99 height 21
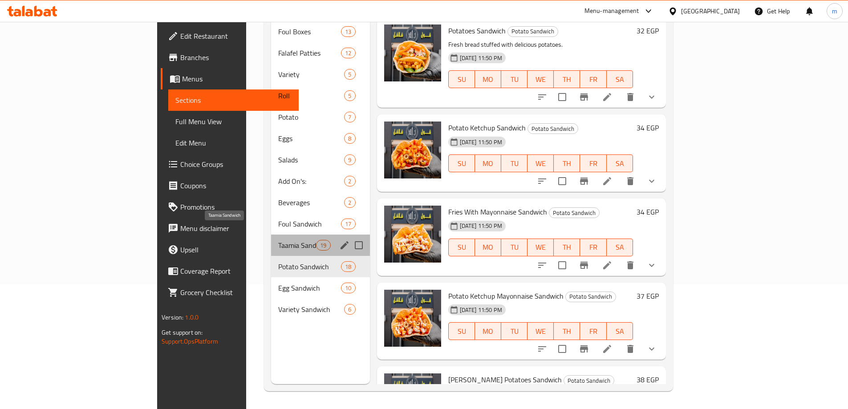
click at [278, 240] on span "Taamia Sandwich" at bounding box center [297, 245] width 38 height 11
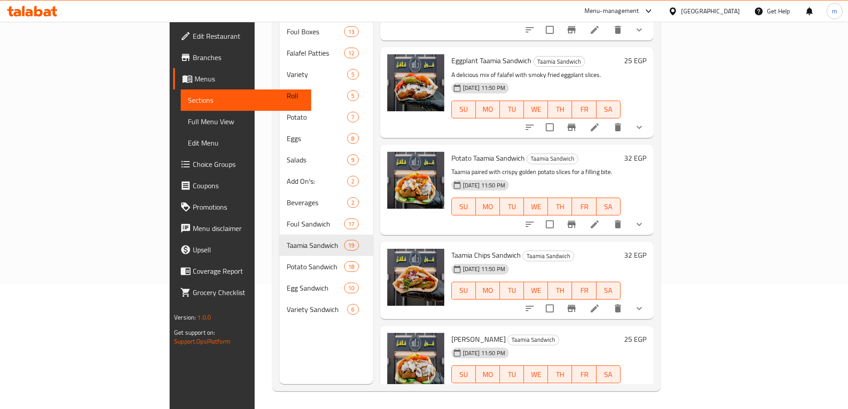
scroll to position [534, 0]
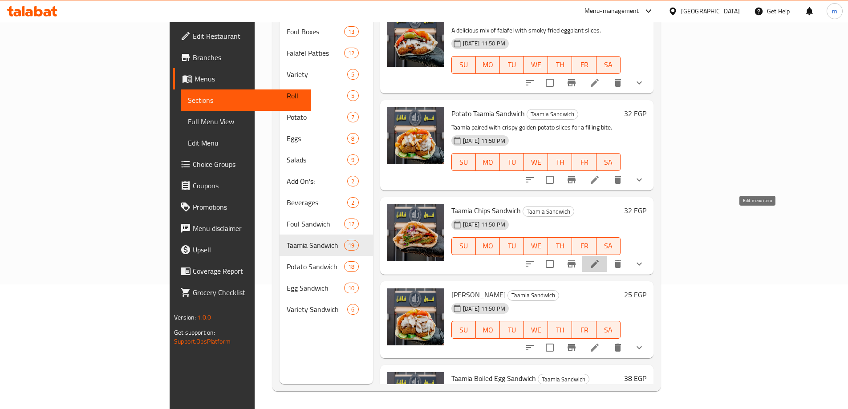
click at [599, 260] on icon at bounding box center [594, 264] width 8 height 8
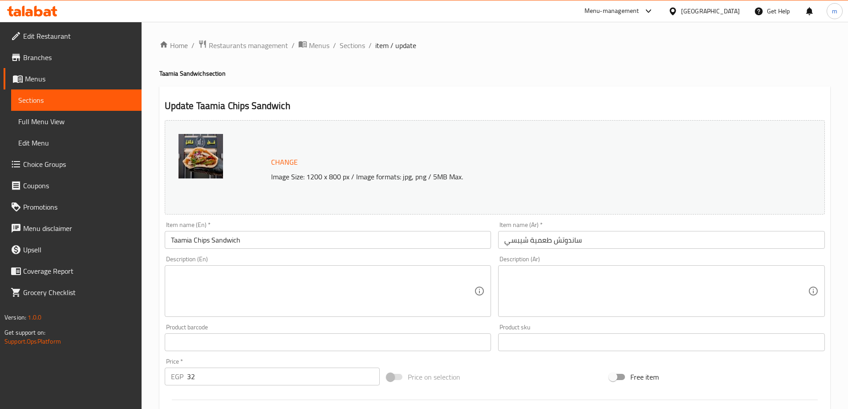
drag, startPoint x: 180, startPoint y: 287, endPoint x: 185, endPoint y: 287, distance: 4.9
click at [180, 287] on textarea at bounding box center [322, 291] width 303 height 42
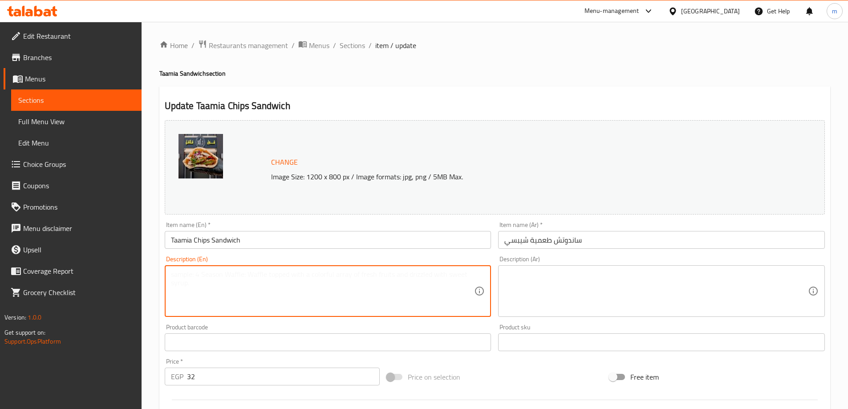
paste textarea "Crunchy falafel chips packed into soft bread for a crisp, light meal."
type textarea "Crunchy falafel chips packed into soft bread for a crisp, light meal."
click at [619, 292] on textarea at bounding box center [655, 291] width 303 height 42
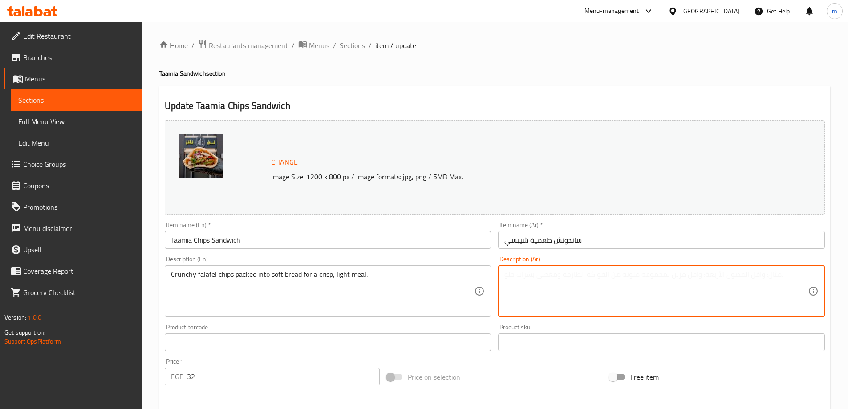
paste textarea "رقائق الفلافل المقرمشة محشوة في خبز طري لوجبة خفيفة ومقرمشة."
click at [801, 277] on textarea "رقائق الفلافل المقرمشة محشوة في خبز طري لوجبة خفيفة ومقرمشة." at bounding box center [655, 291] width 303 height 42
click at [801, 276] on textarea "رقائق الفلافل المقرمشة محشوة في خبز طري لوجبة خفيفة ومقرمشة." at bounding box center [655, 291] width 303 height 42
click at [747, 281] on textarea "رقائق الفلافل المقرمشة محشوة في خبز طري لوجبة خفيفة ومقرمشة." at bounding box center [655, 291] width 303 height 42
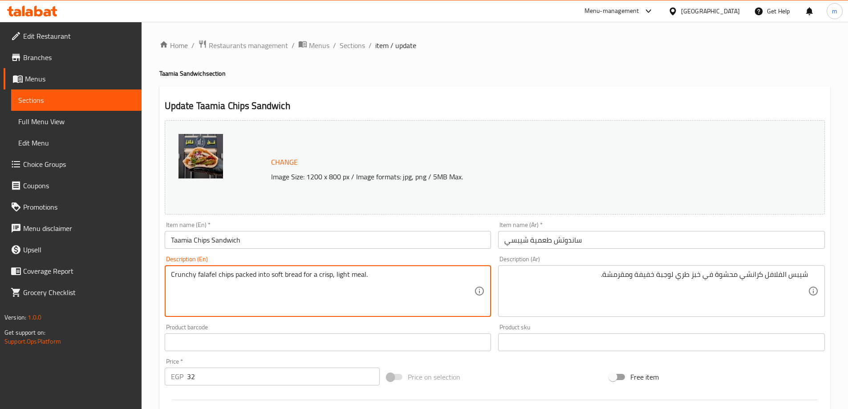
click at [228, 278] on textarea "Crunchy falafel chips packed into soft bread for a crisp, light meal." at bounding box center [322, 291] width 303 height 42
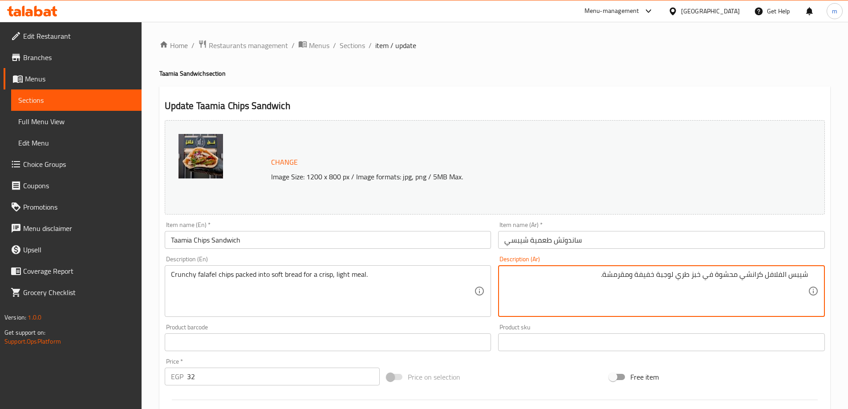
drag, startPoint x: 788, startPoint y: 279, endPoint x: 827, endPoint y: 278, distance: 39.2
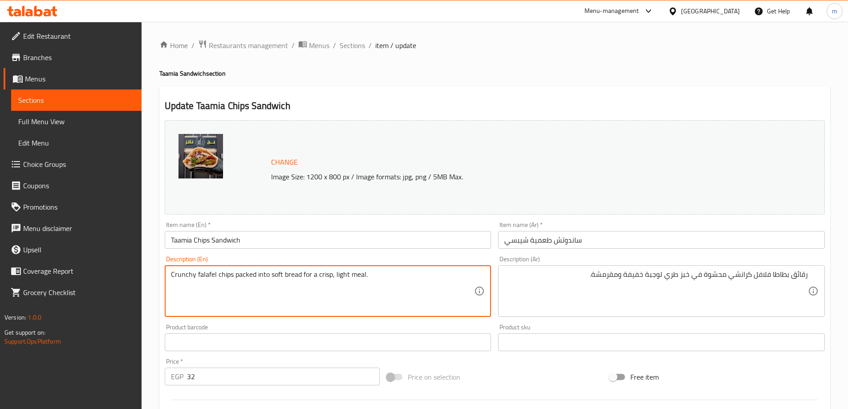
click at [242, 276] on textarea "Crunchy falafel chips packed into soft bread for a crisp, light meal." at bounding box center [322, 291] width 303 height 42
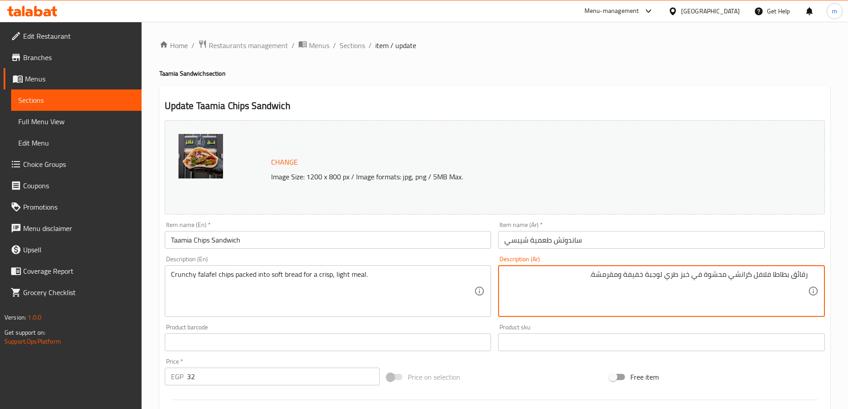
click at [603, 276] on textarea "رقائق بطاطا فلافل كرانشي محشوة في خبز طري لوجبة خفيفة ومقرمشة." at bounding box center [655, 291] width 303 height 42
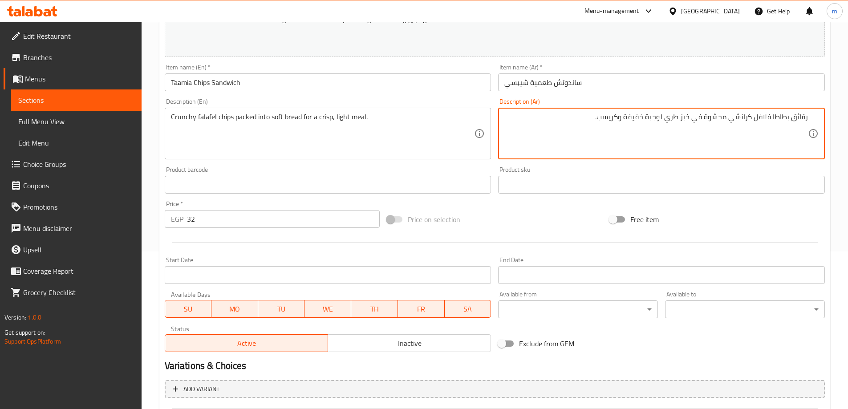
scroll to position [247, 0]
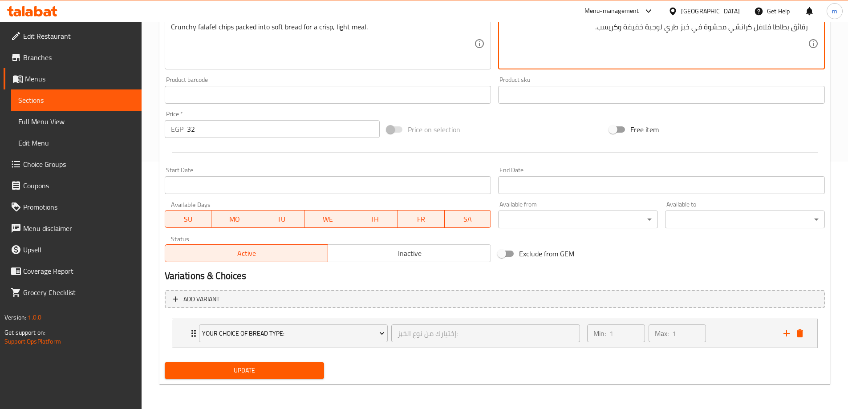
type textarea "رقائق بطاطا فلافل كرانشي محشوة في خبز طري لوجبة خفيفة وكريسب."
click at [263, 378] on button "Update" at bounding box center [245, 370] width 160 height 16
